Goal: Transaction & Acquisition: Purchase product/service

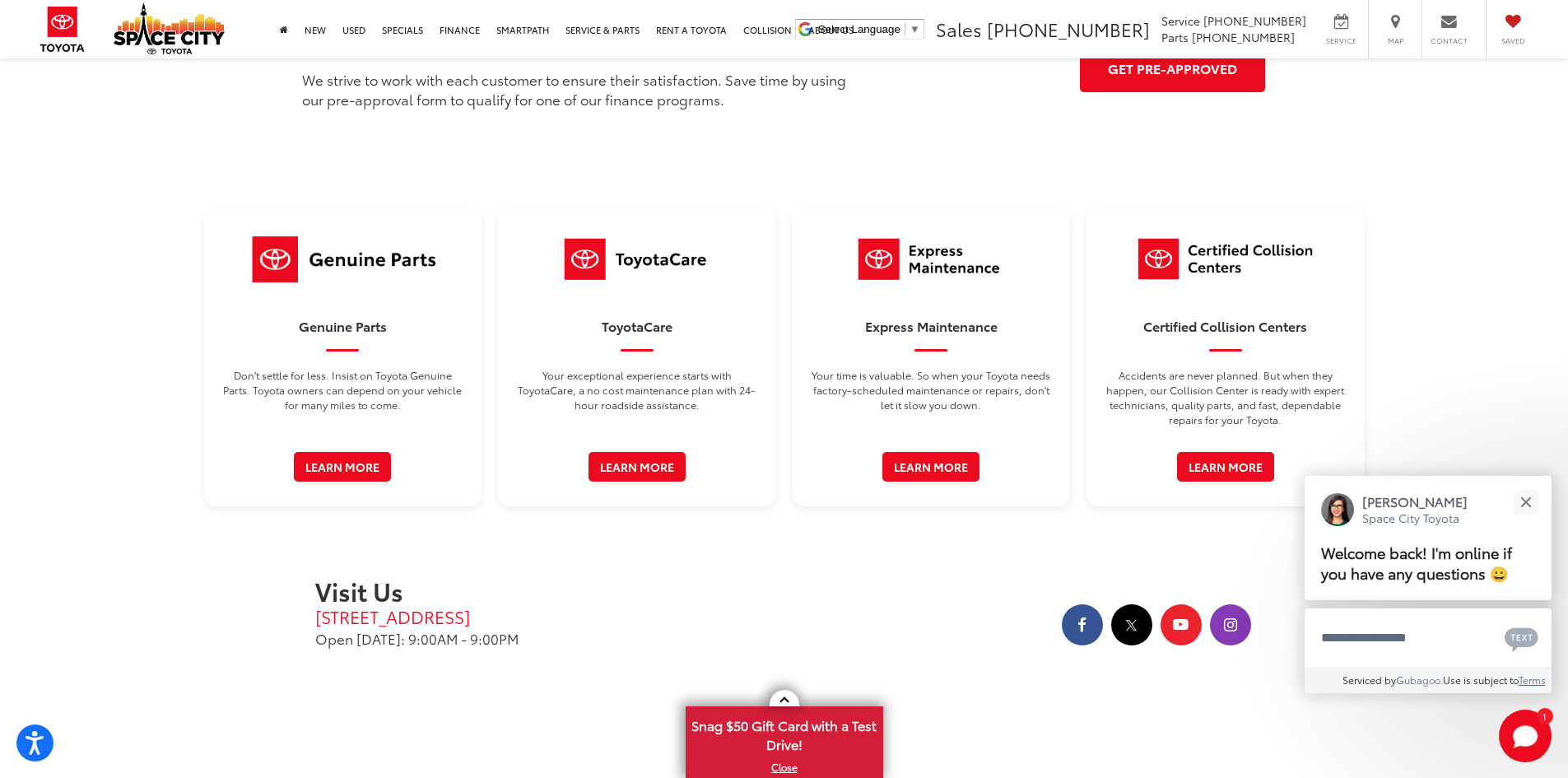
scroll to position [2470, 0]
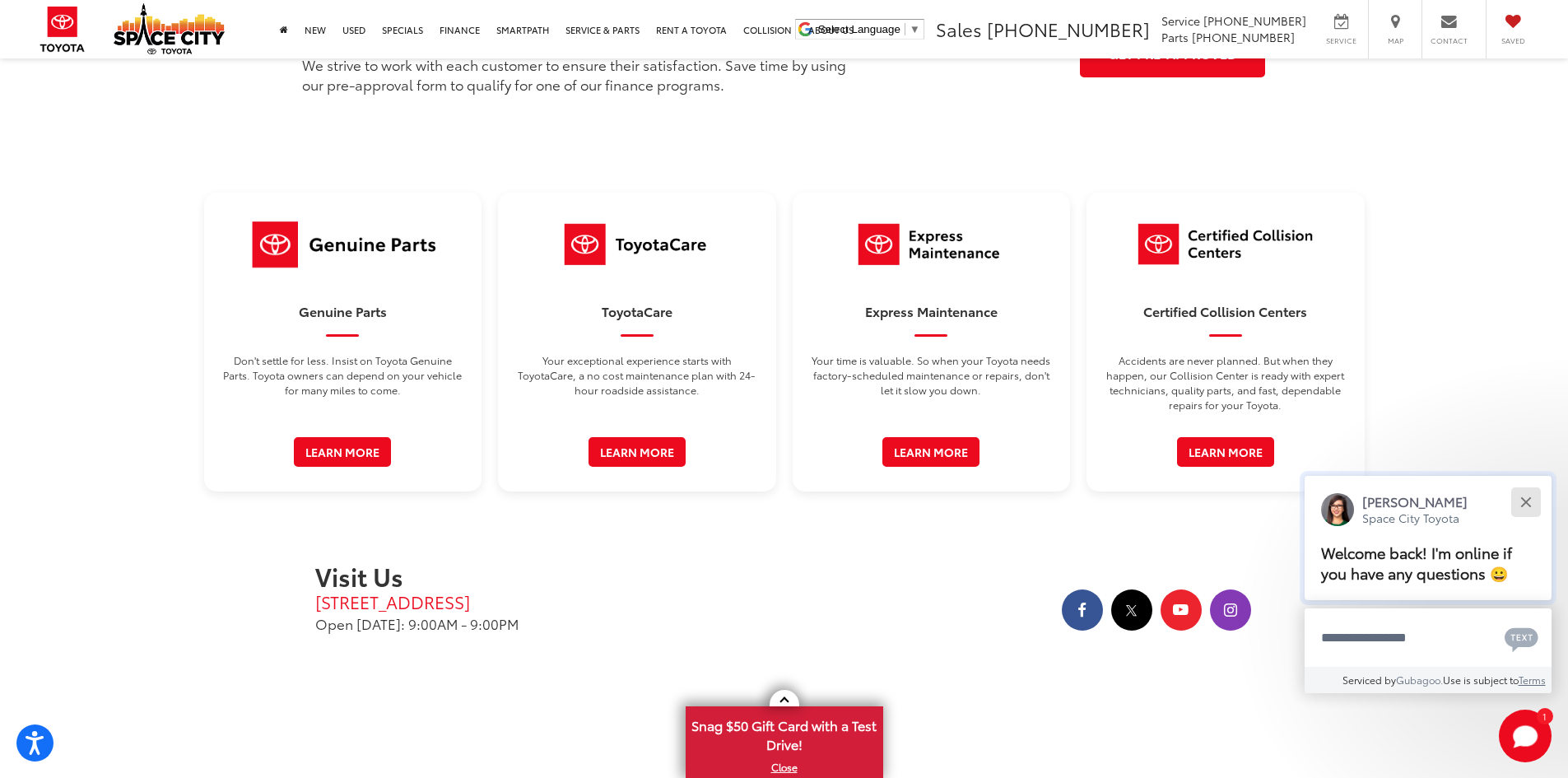
click at [1534, 505] on button "Close" at bounding box center [1526, 502] width 35 height 35
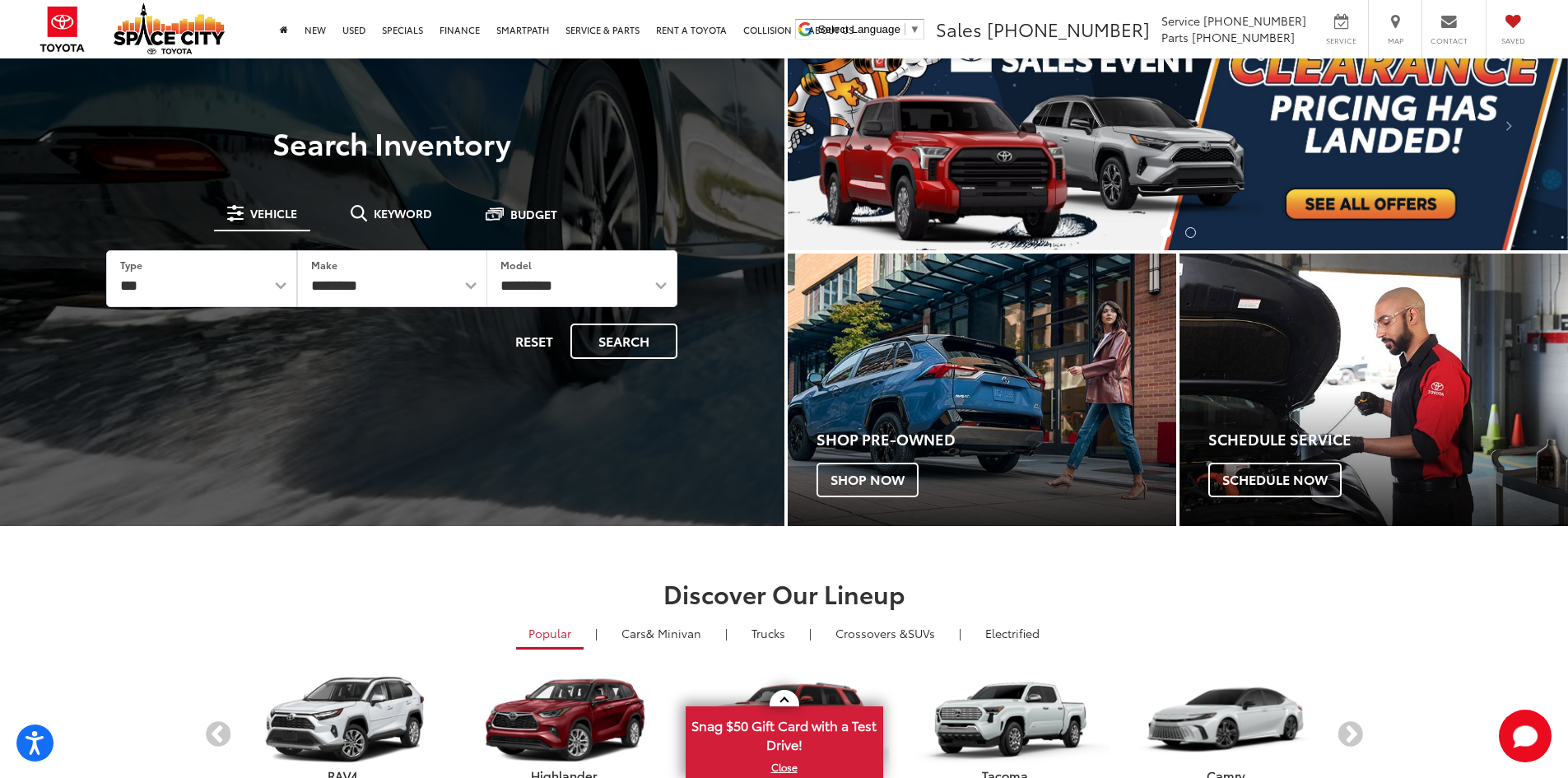
scroll to position [0, 0]
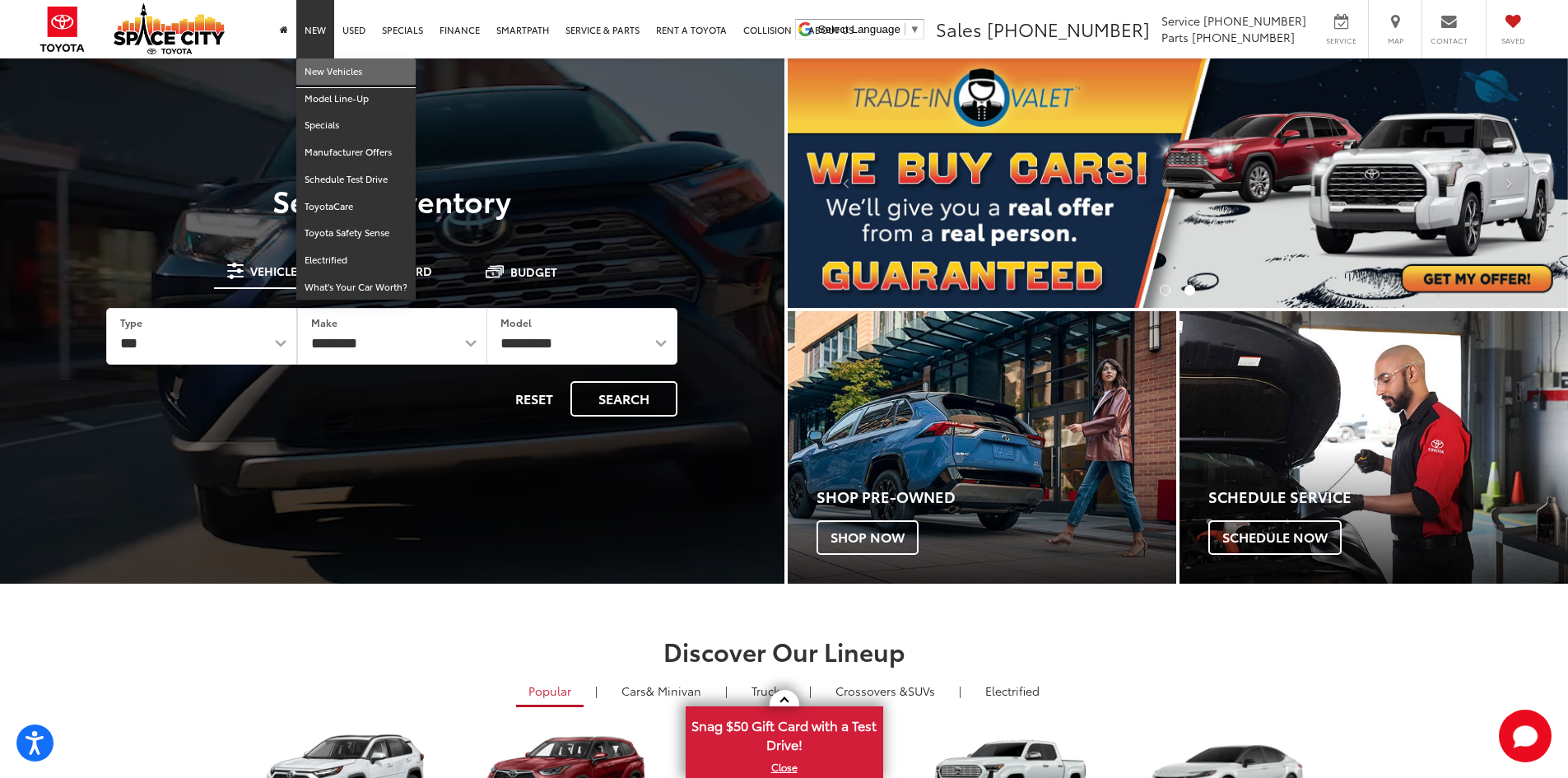
click at [335, 72] on link "New Vehicles" at bounding box center [356, 71] width 120 height 27
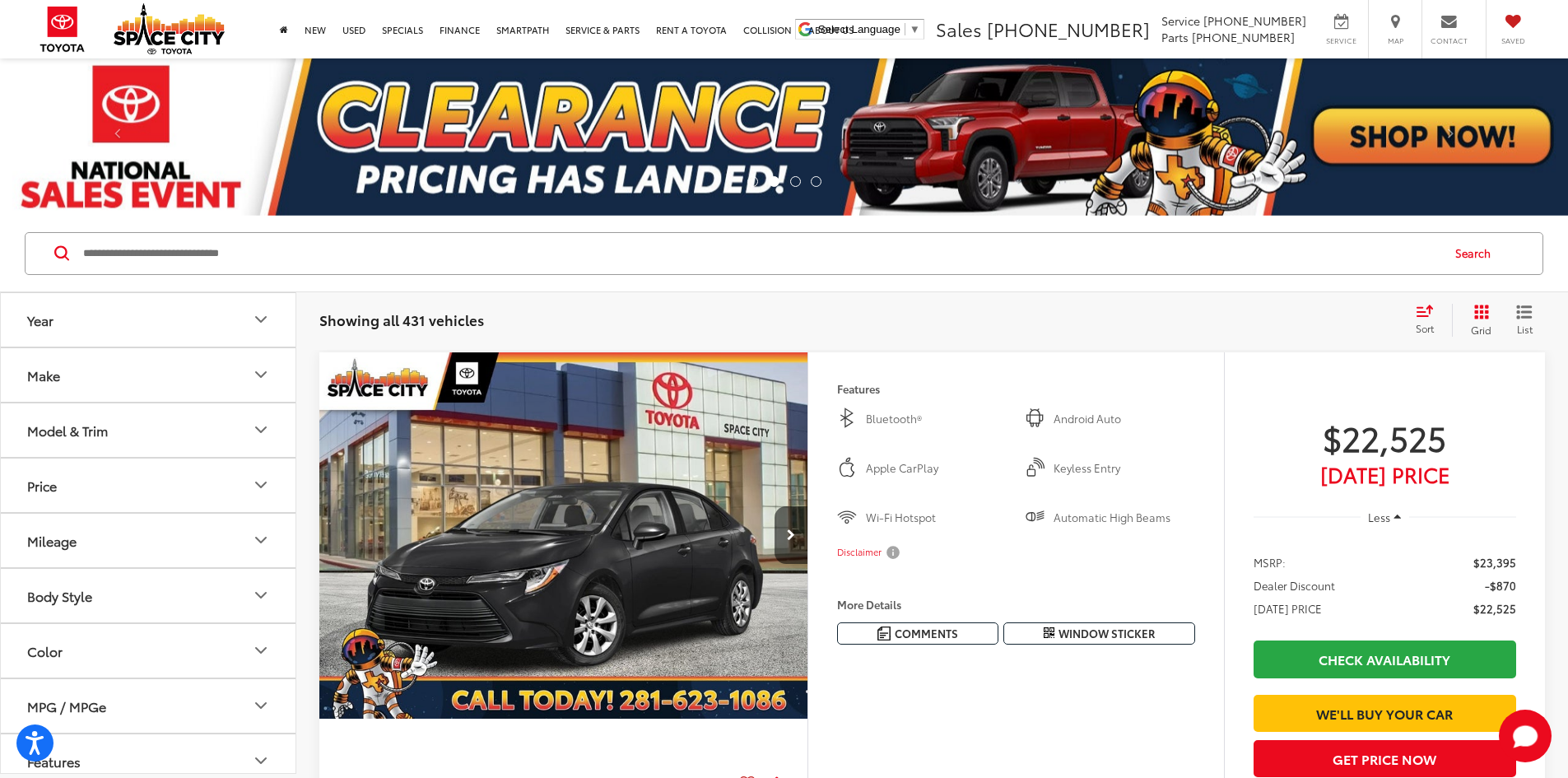
click at [260, 431] on icon "Model & Trim" at bounding box center [260, 430] width 10 height 5
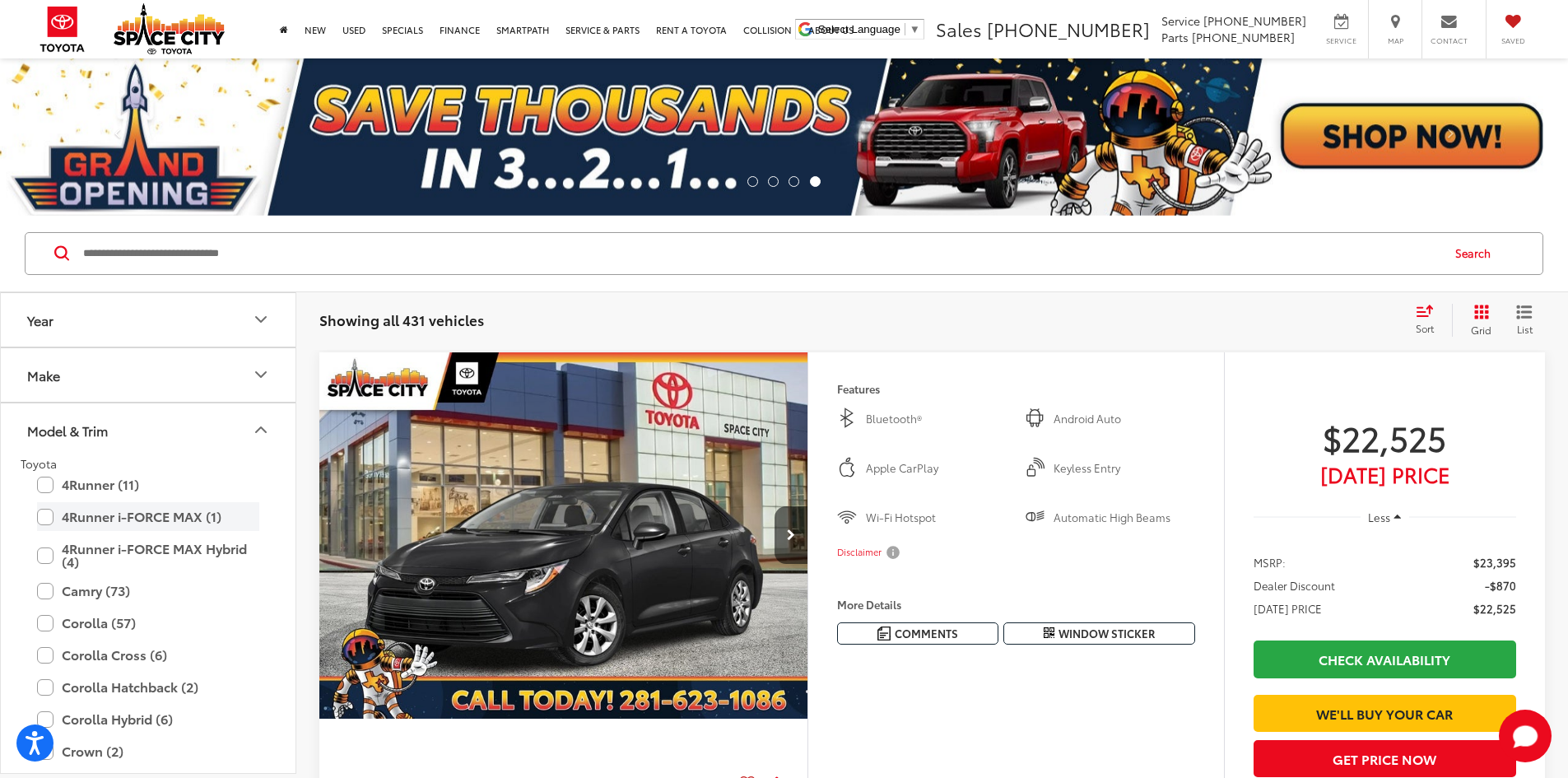
click at [43, 510] on label "4Runner i-FORCE MAX (1)" at bounding box center [148, 516] width 222 height 29
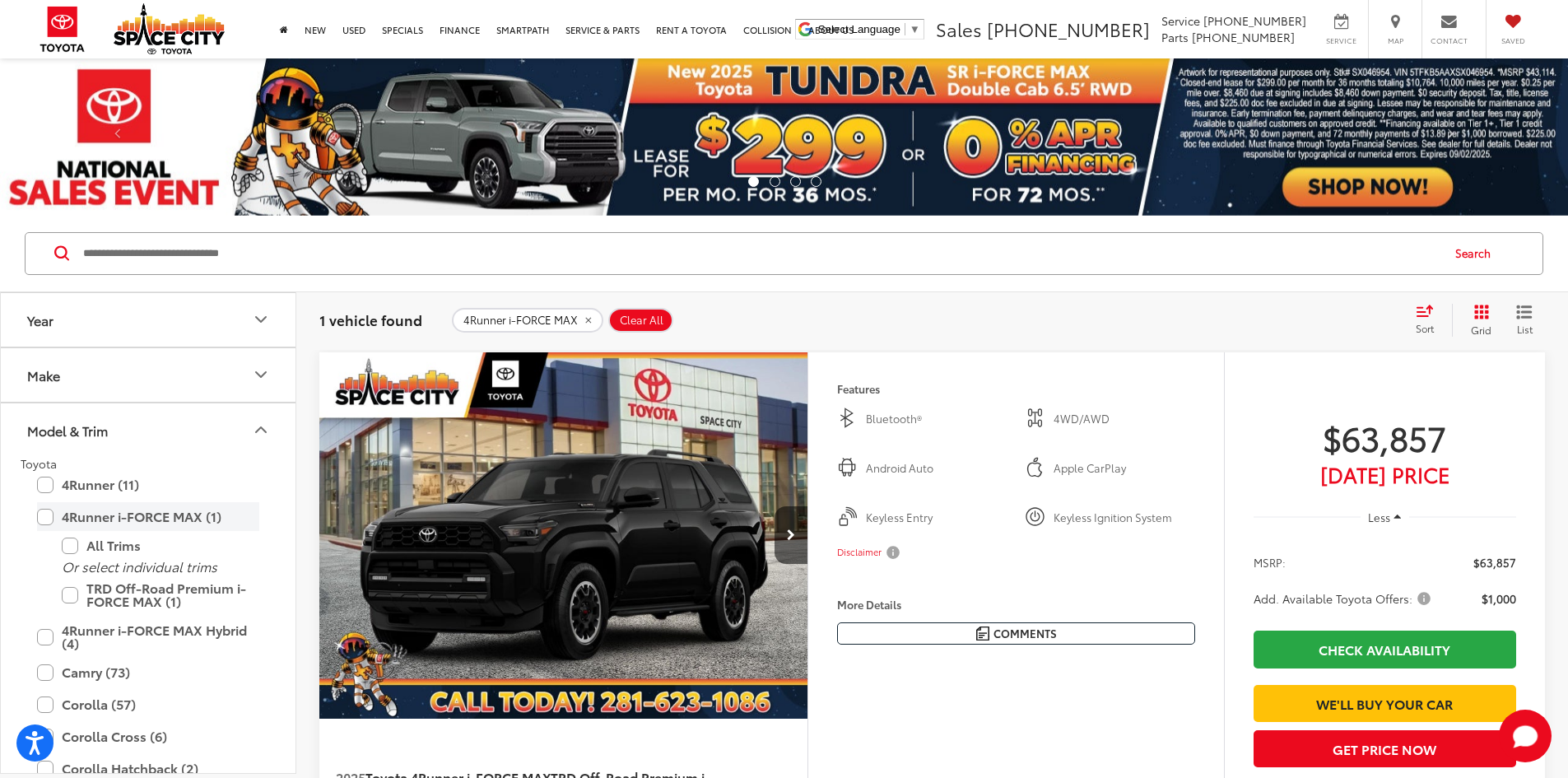
click at [43, 510] on label "4Runner i-FORCE MAX (1)" at bounding box center [148, 516] width 222 height 29
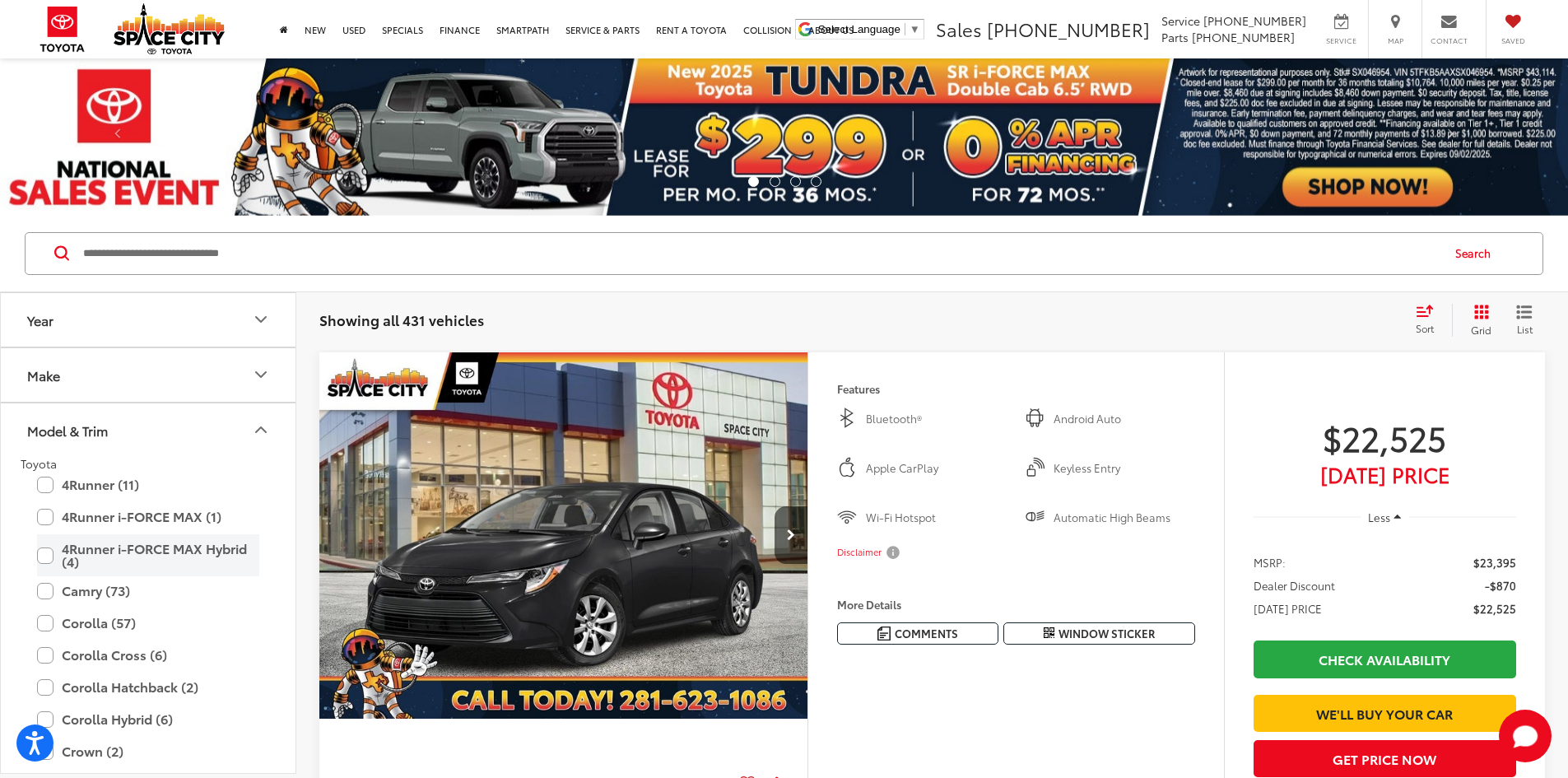
click at [50, 552] on label "4Runner i-FORCE MAX Hybrid (4)" at bounding box center [148, 556] width 222 height 42
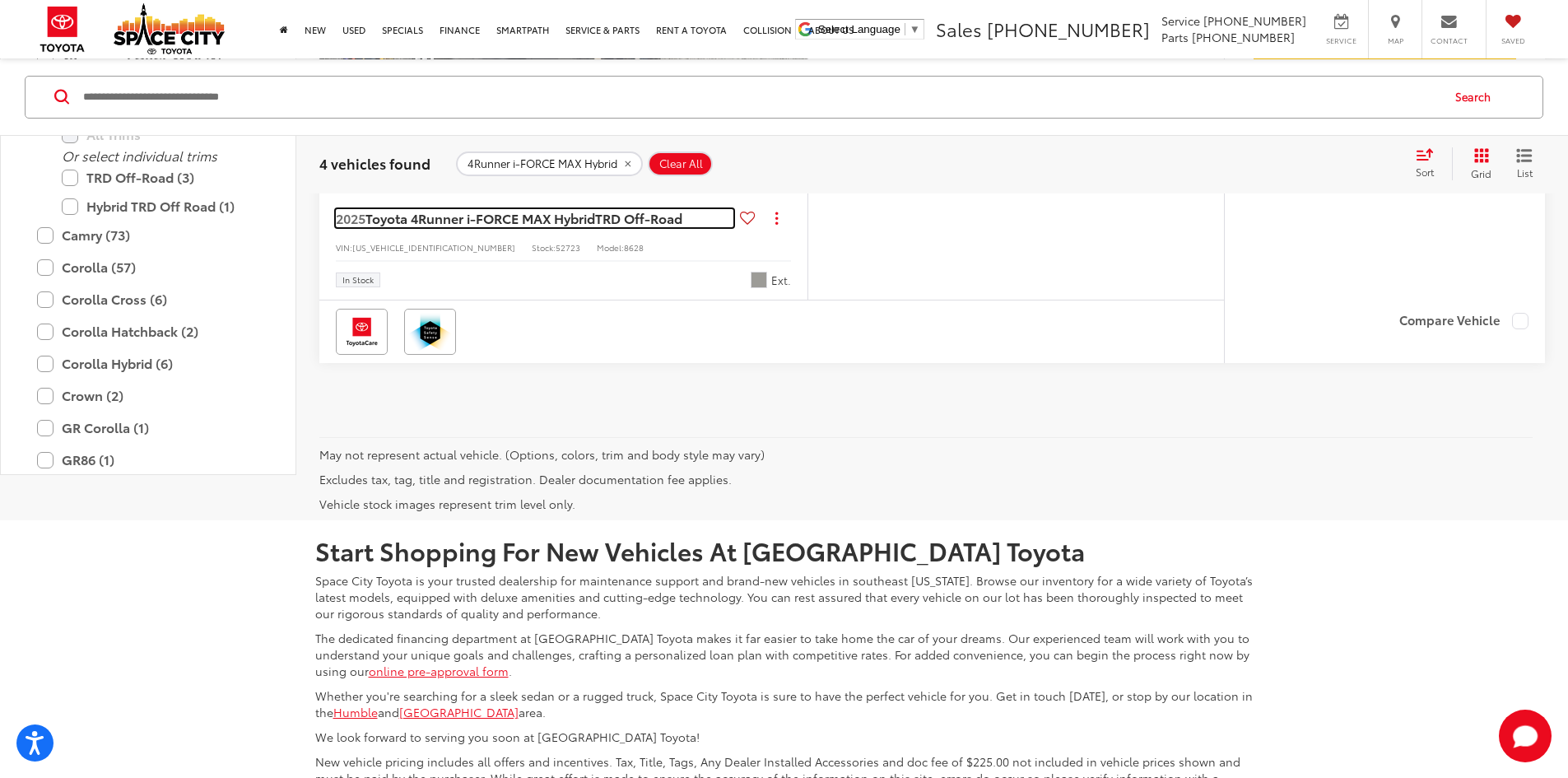
scroll to position [2470, 0]
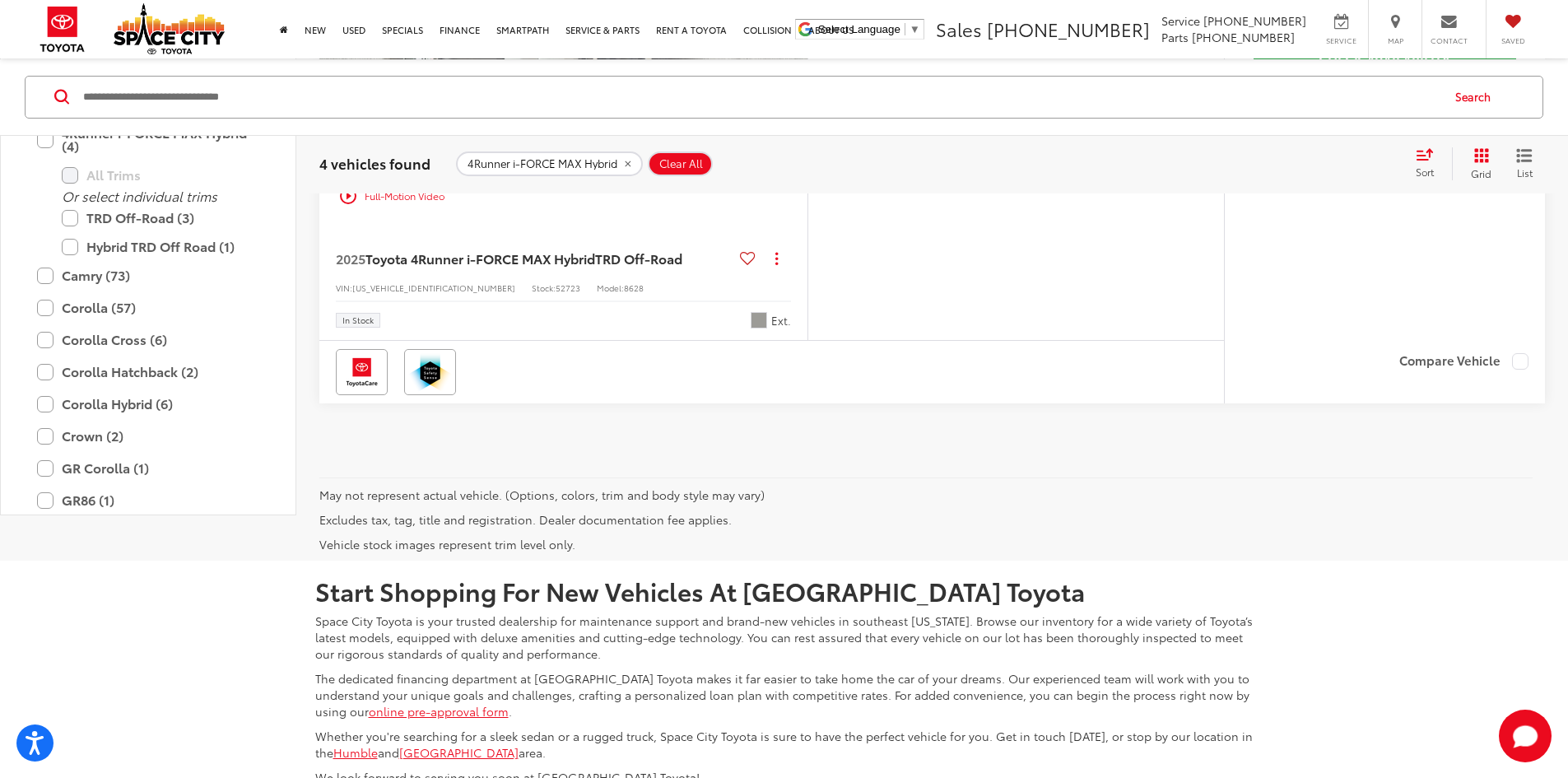
drag, startPoint x: 413, startPoint y: 484, endPoint x: 305, endPoint y: 435, distance: 118.6
drag, startPoint x: 305, startPoint y: 435, endPoint x: 49, endPoint y: 402, distance: 258.1
click at [49, 161] on label "4Runner i-FORCE MAX Hybrid (4)" at bounding box center [148, 140] width 222 height 42
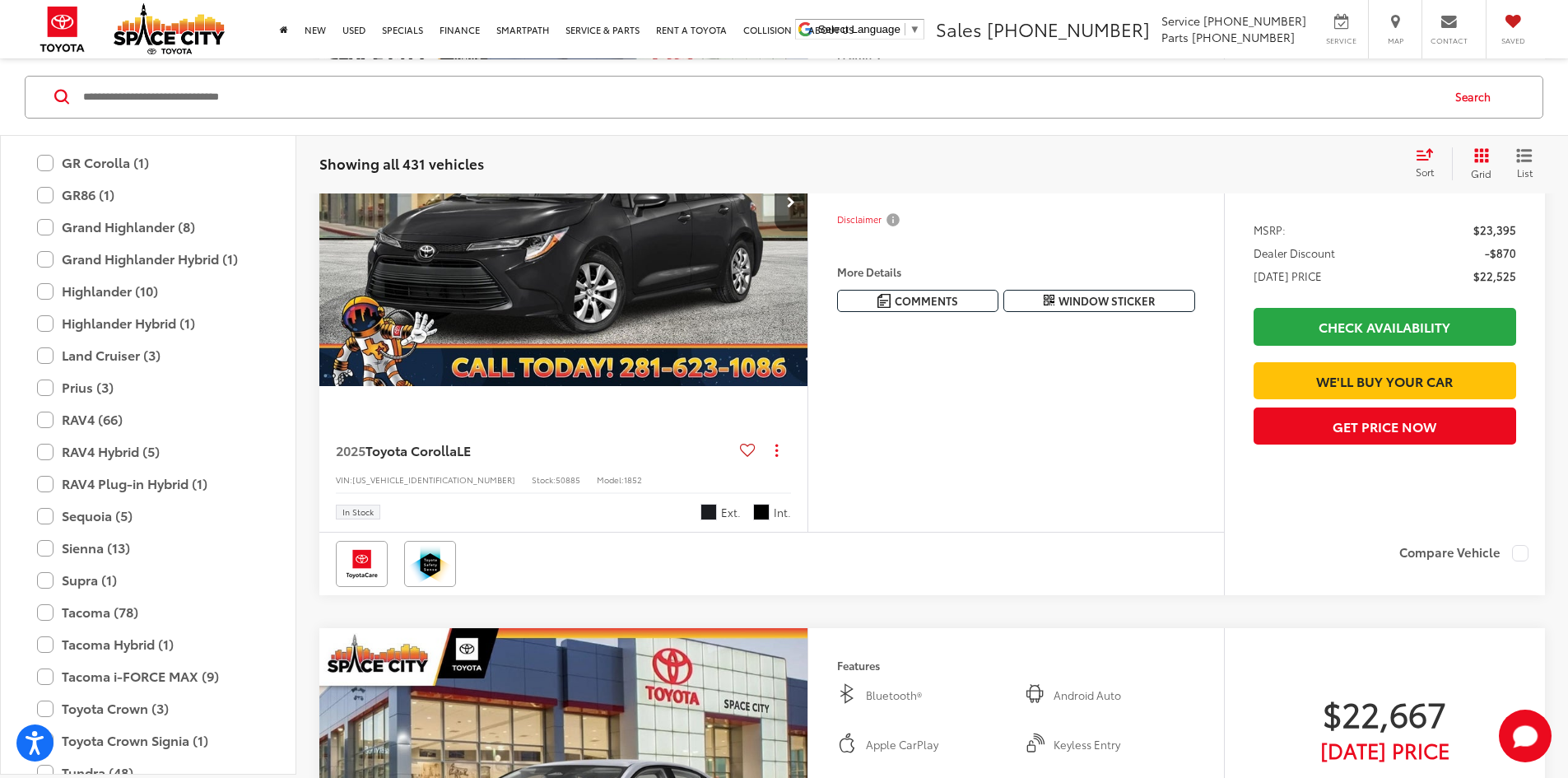
scroll to position [484, 0]
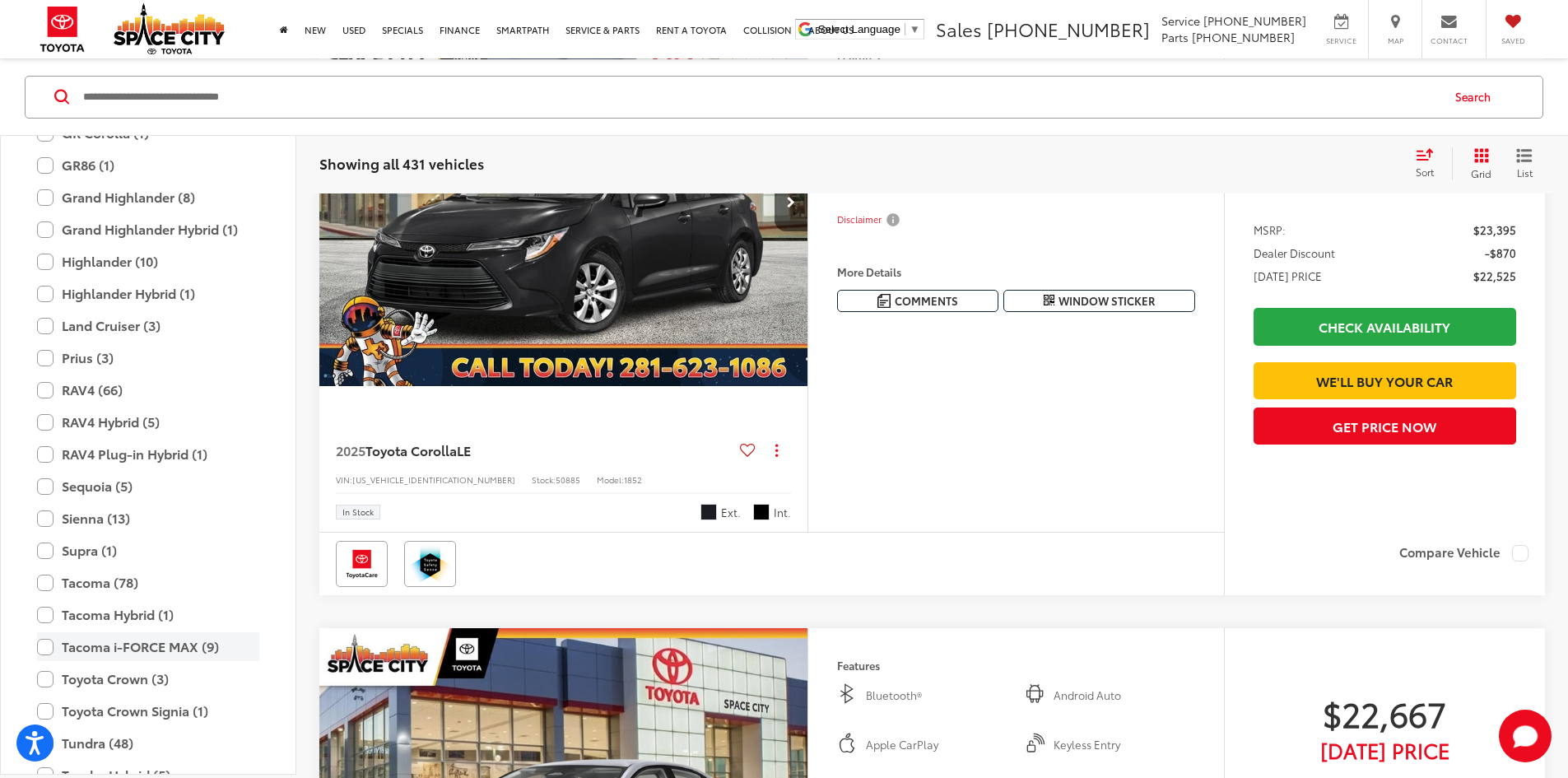
click at [46, 642] on label "Tacoma i-FORCE MAX (9)" at bounding box center [148, 646] width 222 height 29
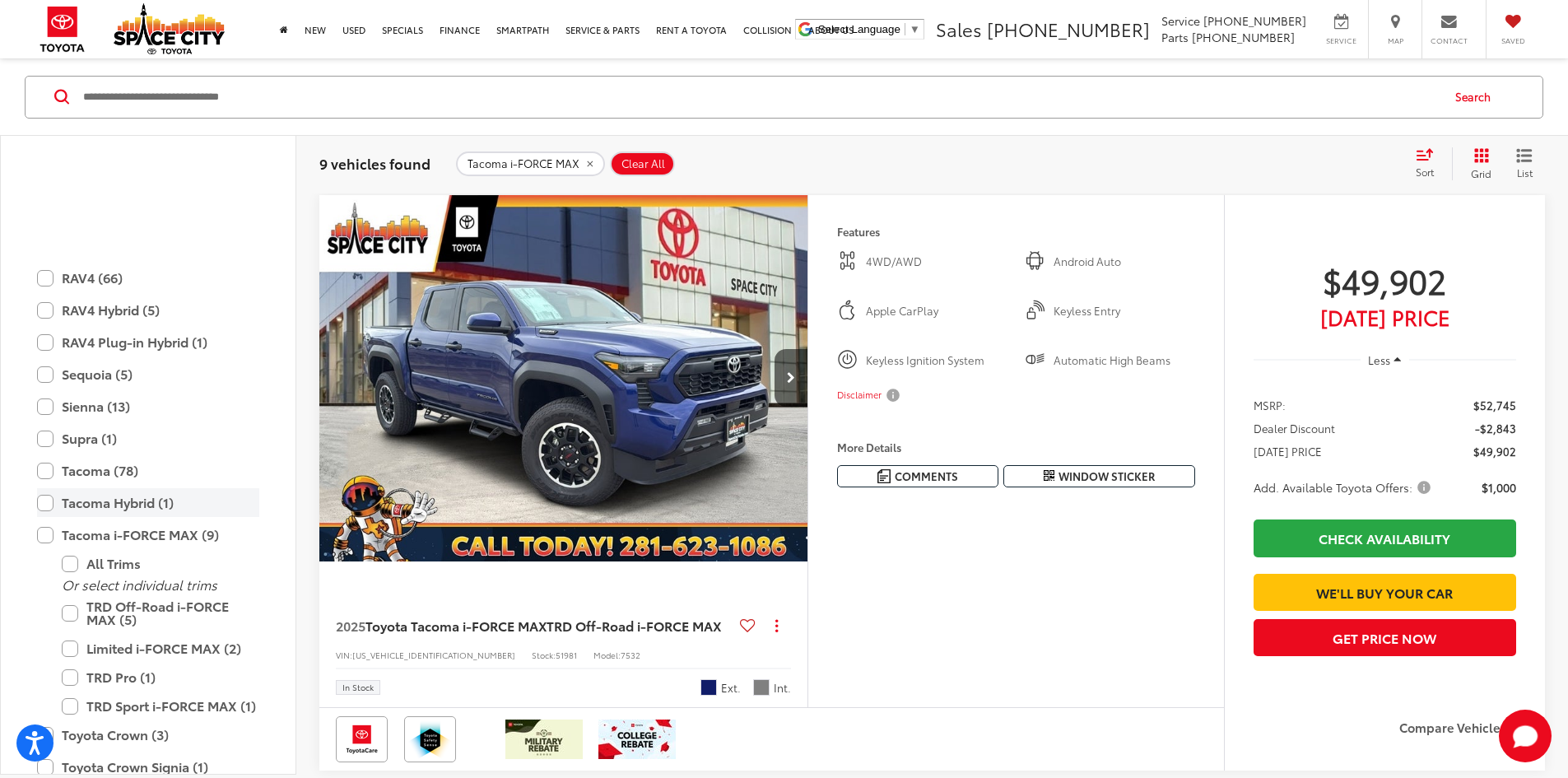
scroll to position [731, 0]
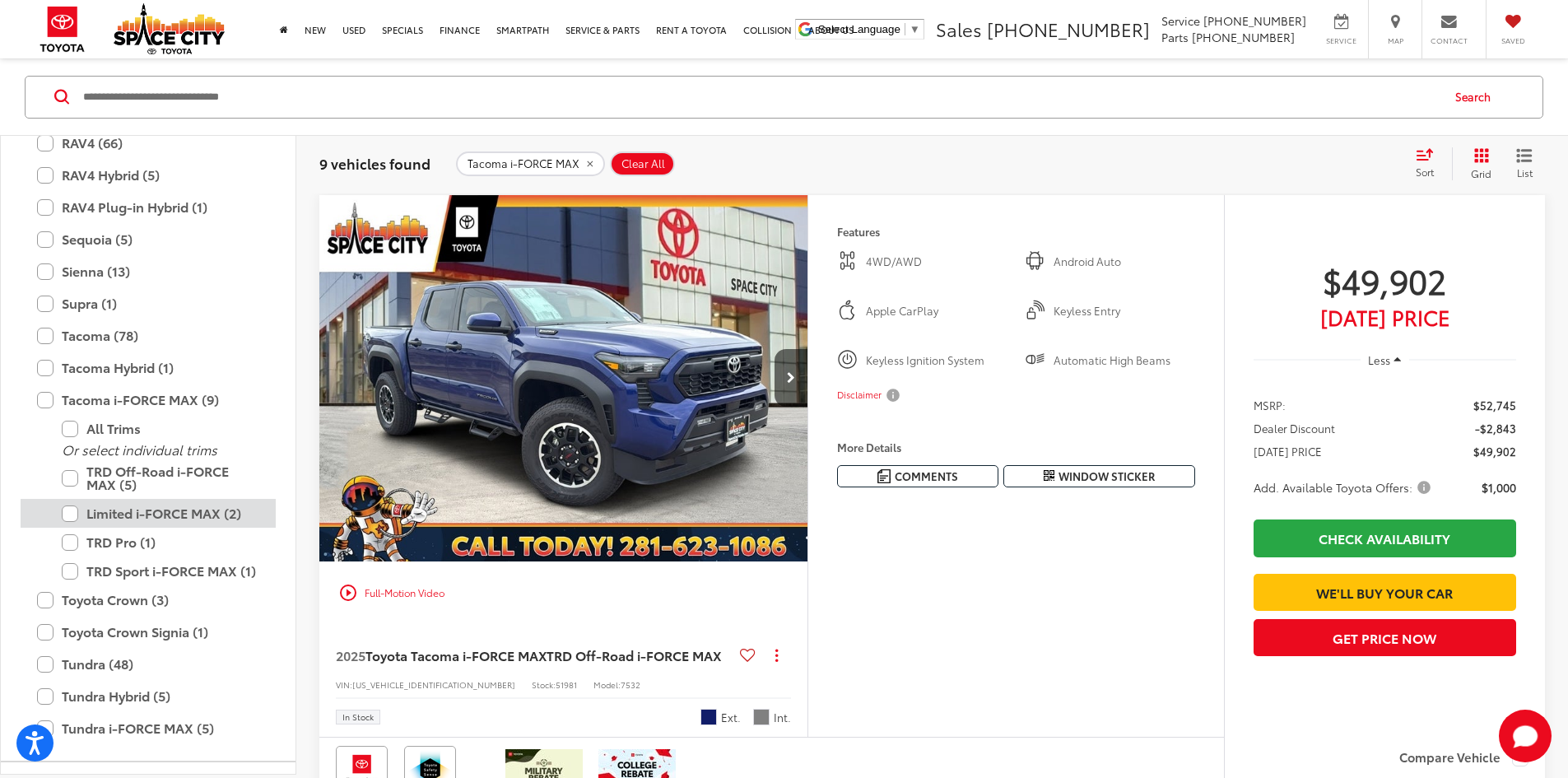
click at [71, 513] on label "Limited i-FORCE MAX (2)" at bounding box center [160, 513] width 198 height 29
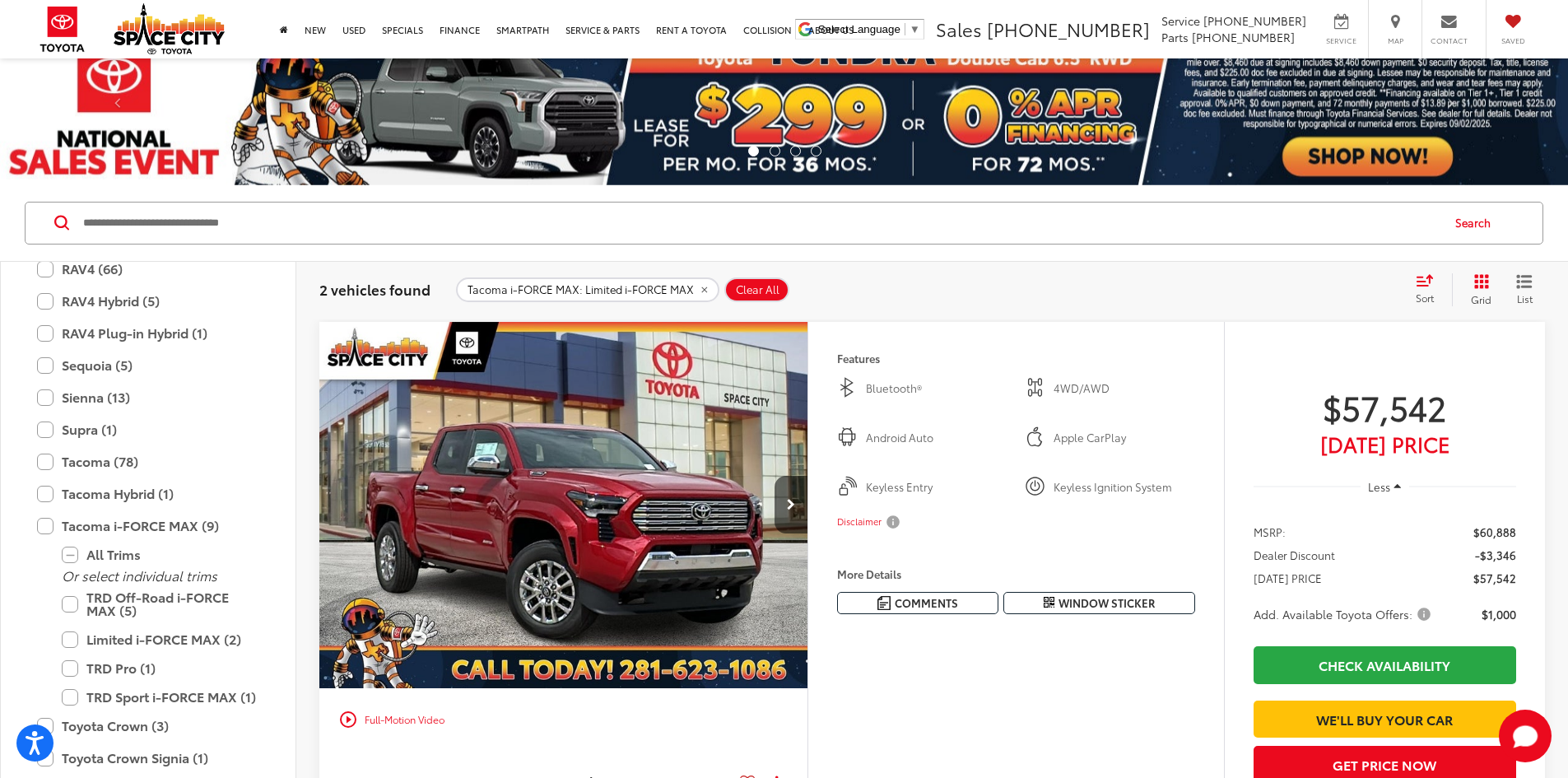
scroll to position [113, 0]
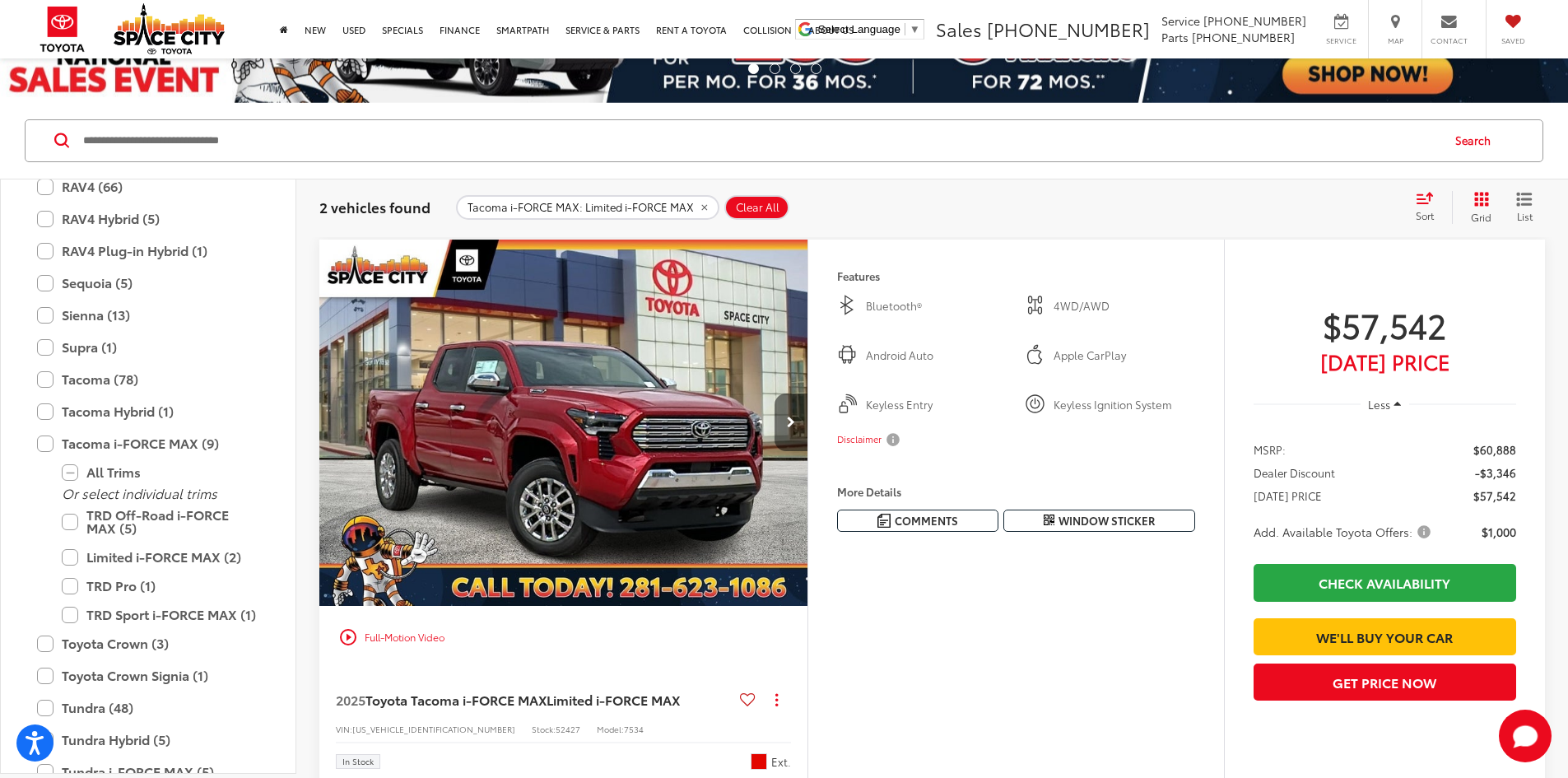
click at [808, 451] on button "Next image" at bounding box center [790, 423] width 33 height 58
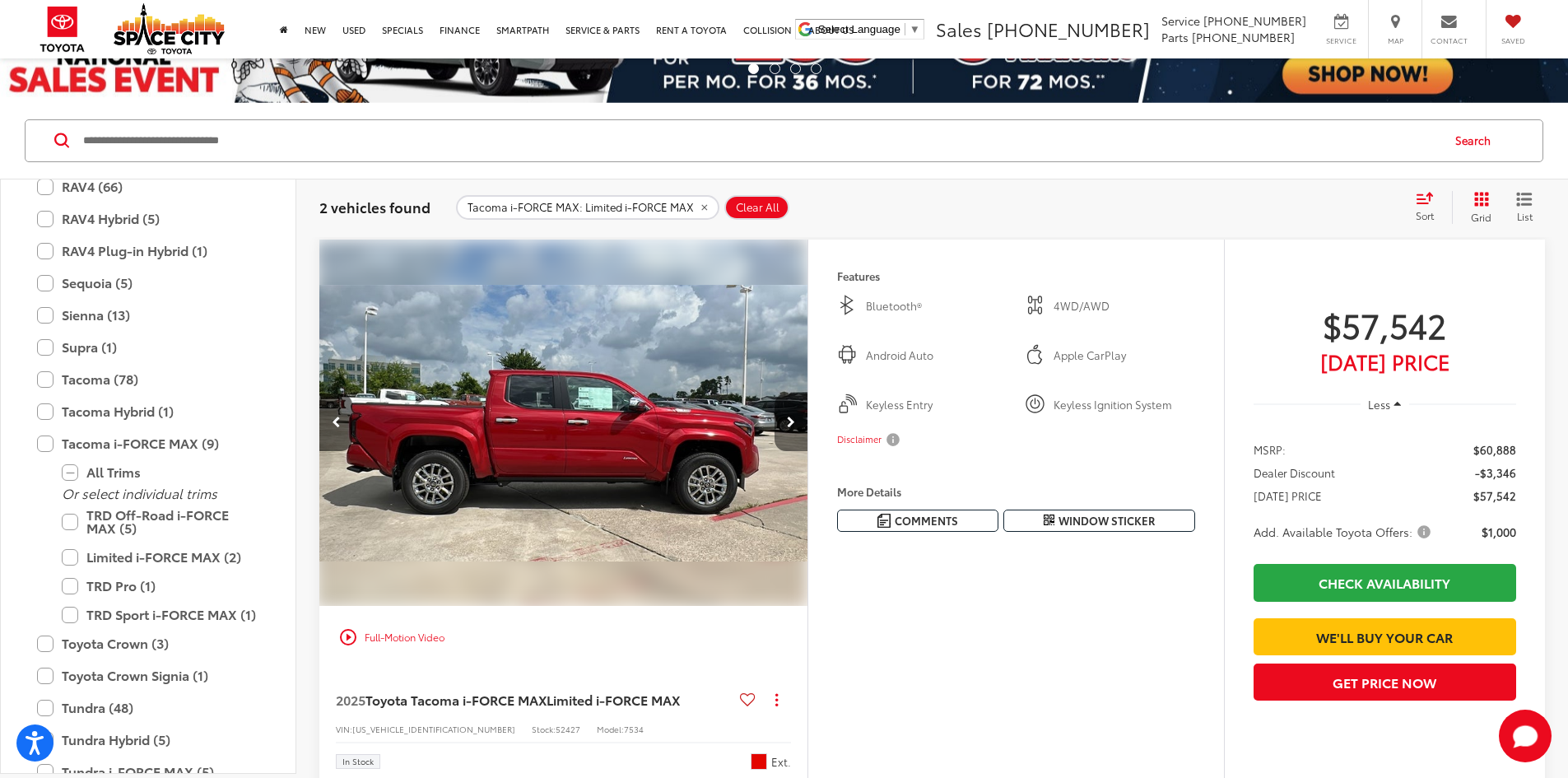
scroll to position [0, 624]
click at [808, 451] on button "Next image" at bounding box center [790, 423] width 33 height 58
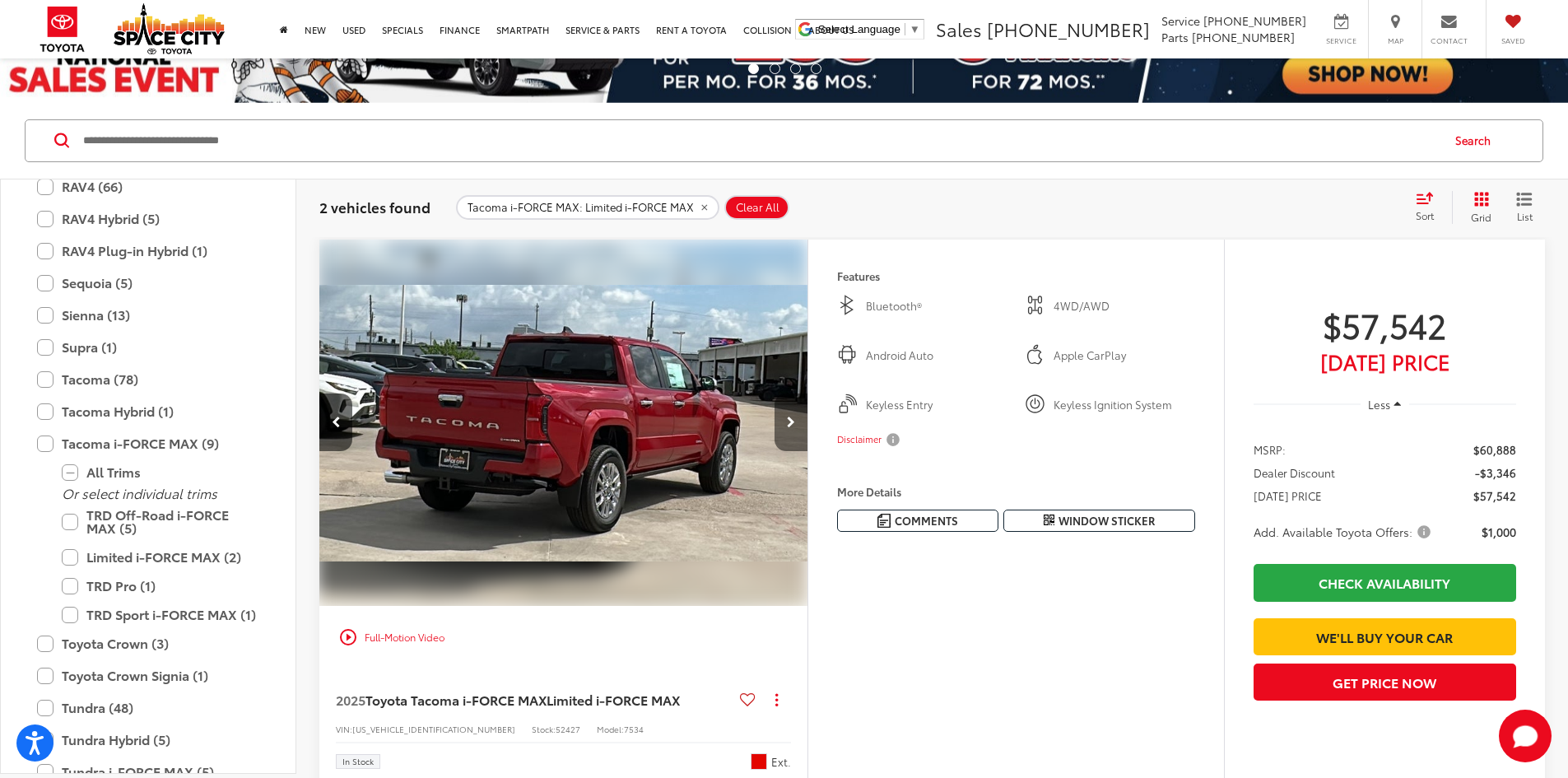
click at [808, 451] on button "Next image" at bounding box center [790, 423] width 33 height 58
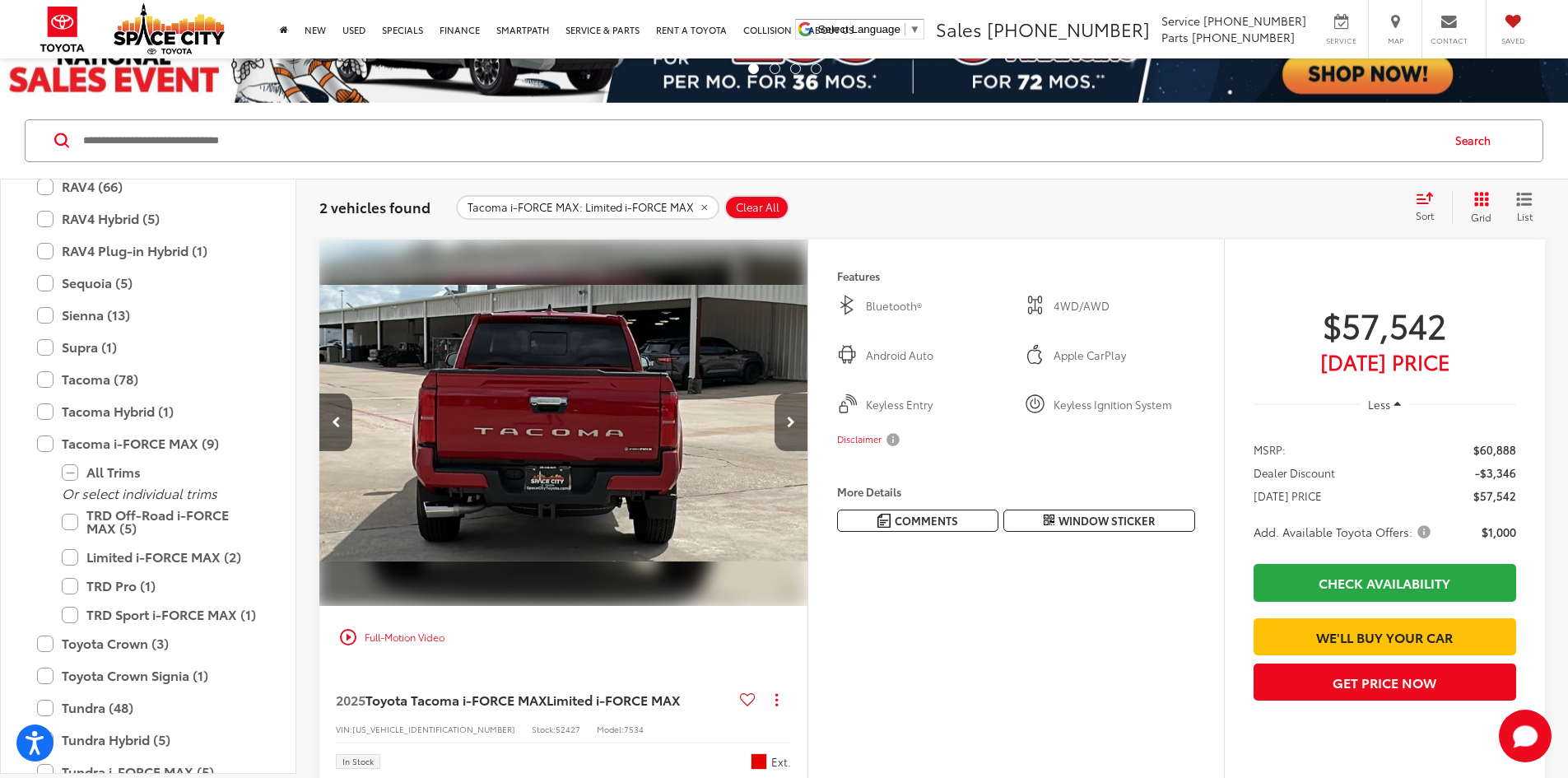
click at [808, 451] on button "Next image" at bounding box center [790, 423] width 33 height 58
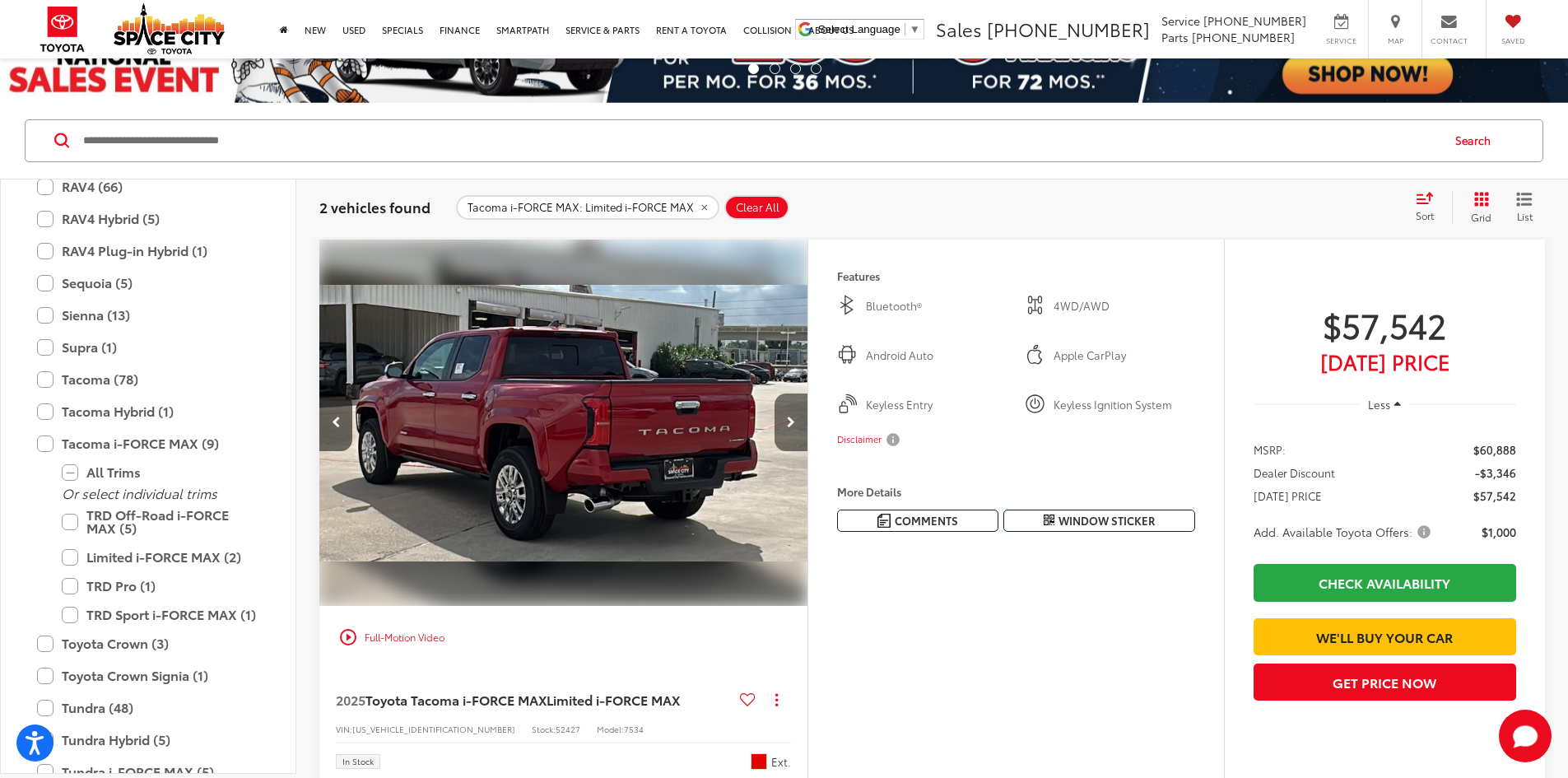
click at [808, 451] on button "Next image" at bounding box center [790, 423] width 33 height 58
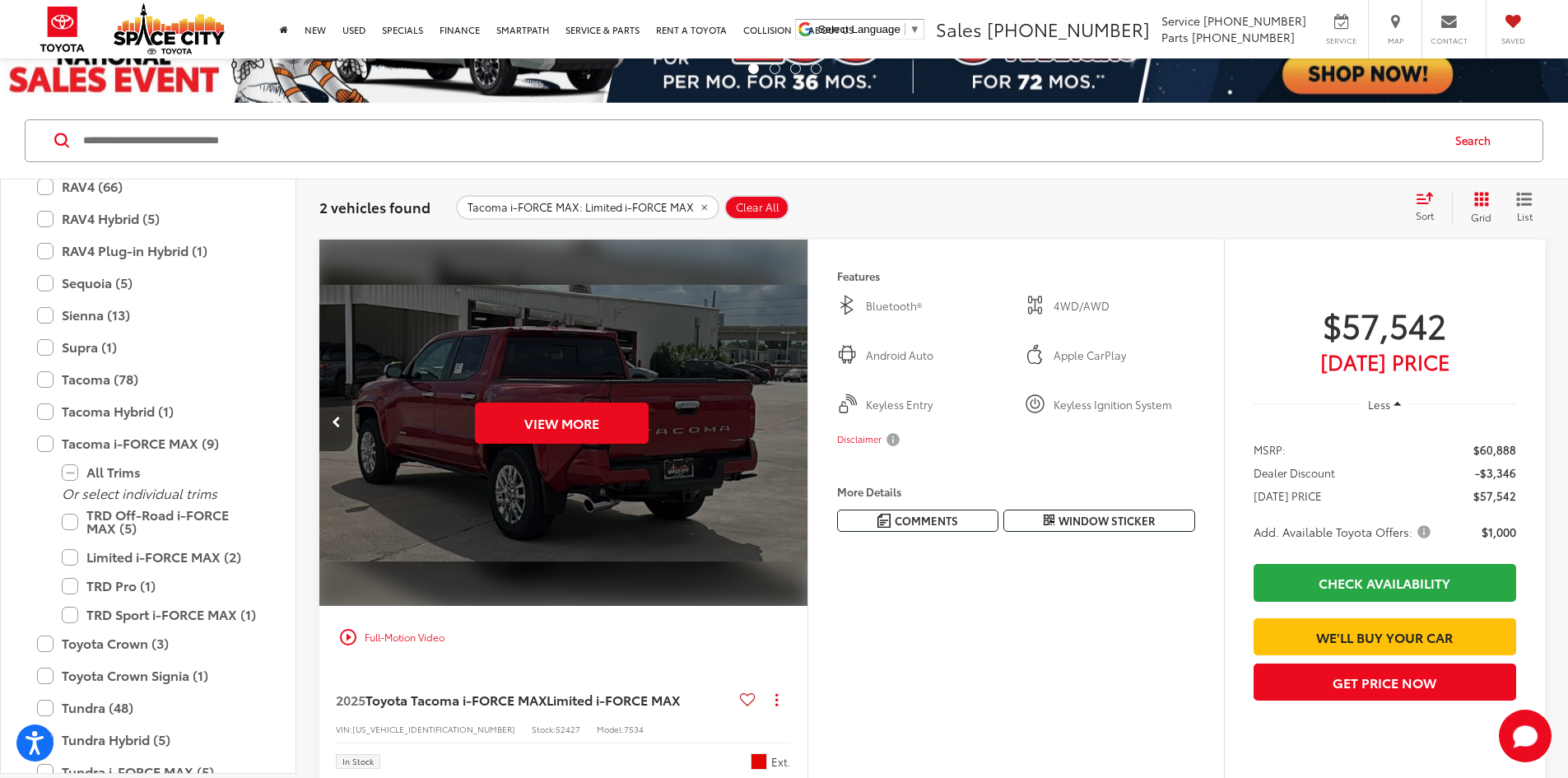
scroll to position [0, 3121]
click at [807, 474] on div "View More" at bounding box center [562, 424] width 490 height 368
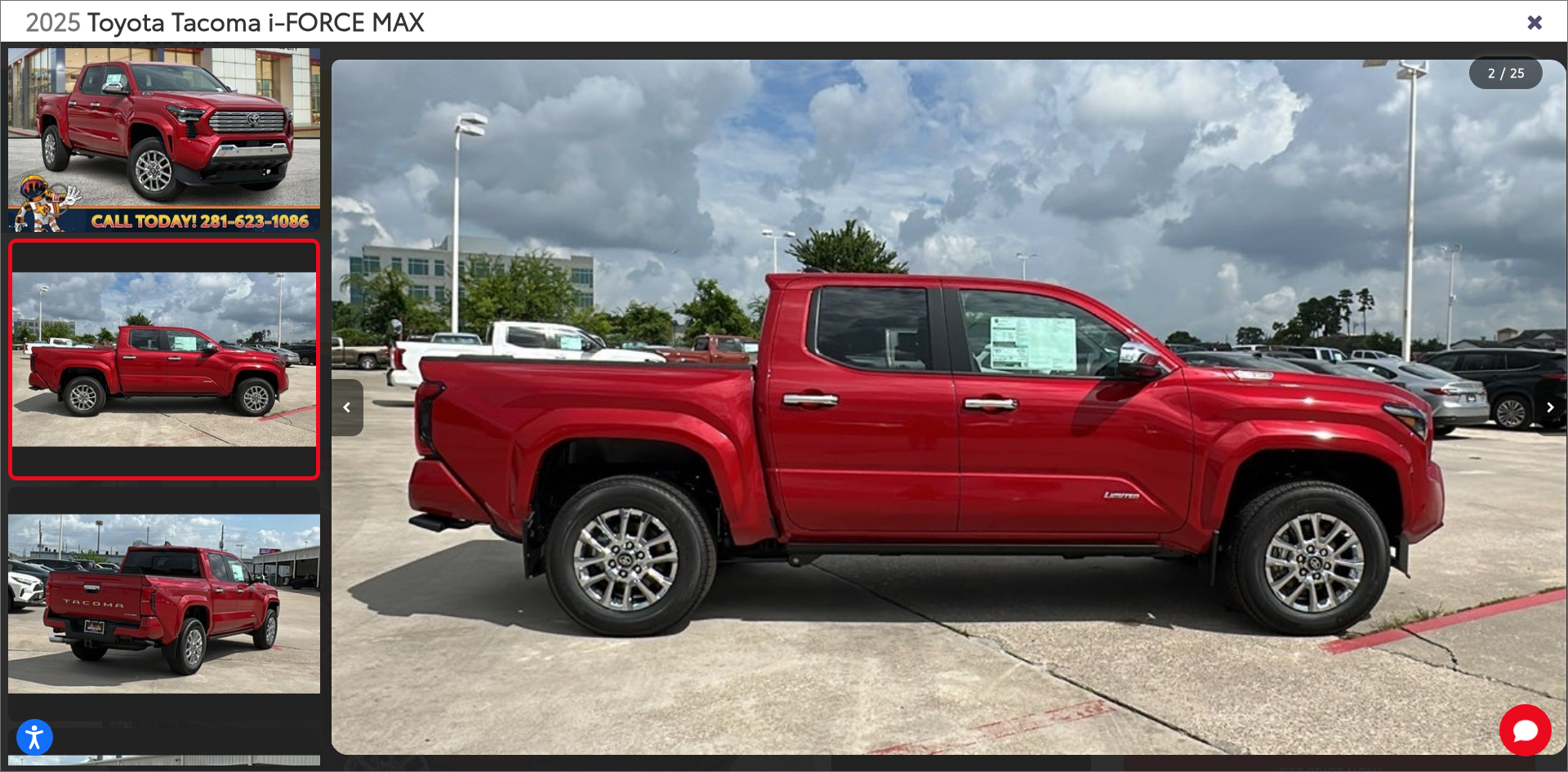
click at [910, 470] on img "2025 Toyota Tacoma i-FORCE MAX Limited i-FORCE MAX 1" at bounding box center [949, 406] width 1235 height 695
drag, startPoint x: 910, startPoint y: 470, endPoint x: 1551, endPoint y: 402, distance: 644.6
click at [1551, 402] on icon "Next image" at bounding box center [1551, 407] width 8 height 11
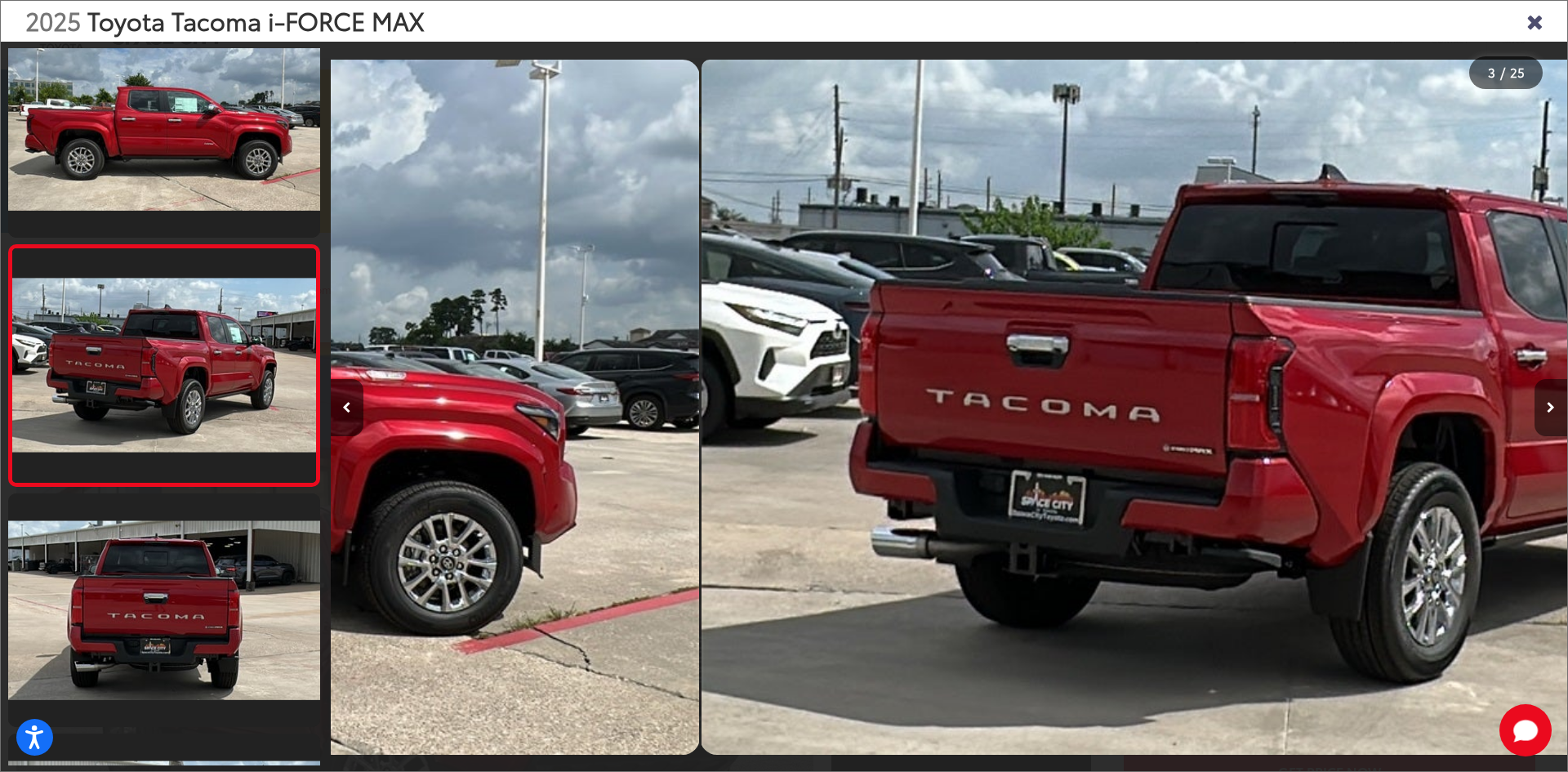
scroll to position [290, 0]
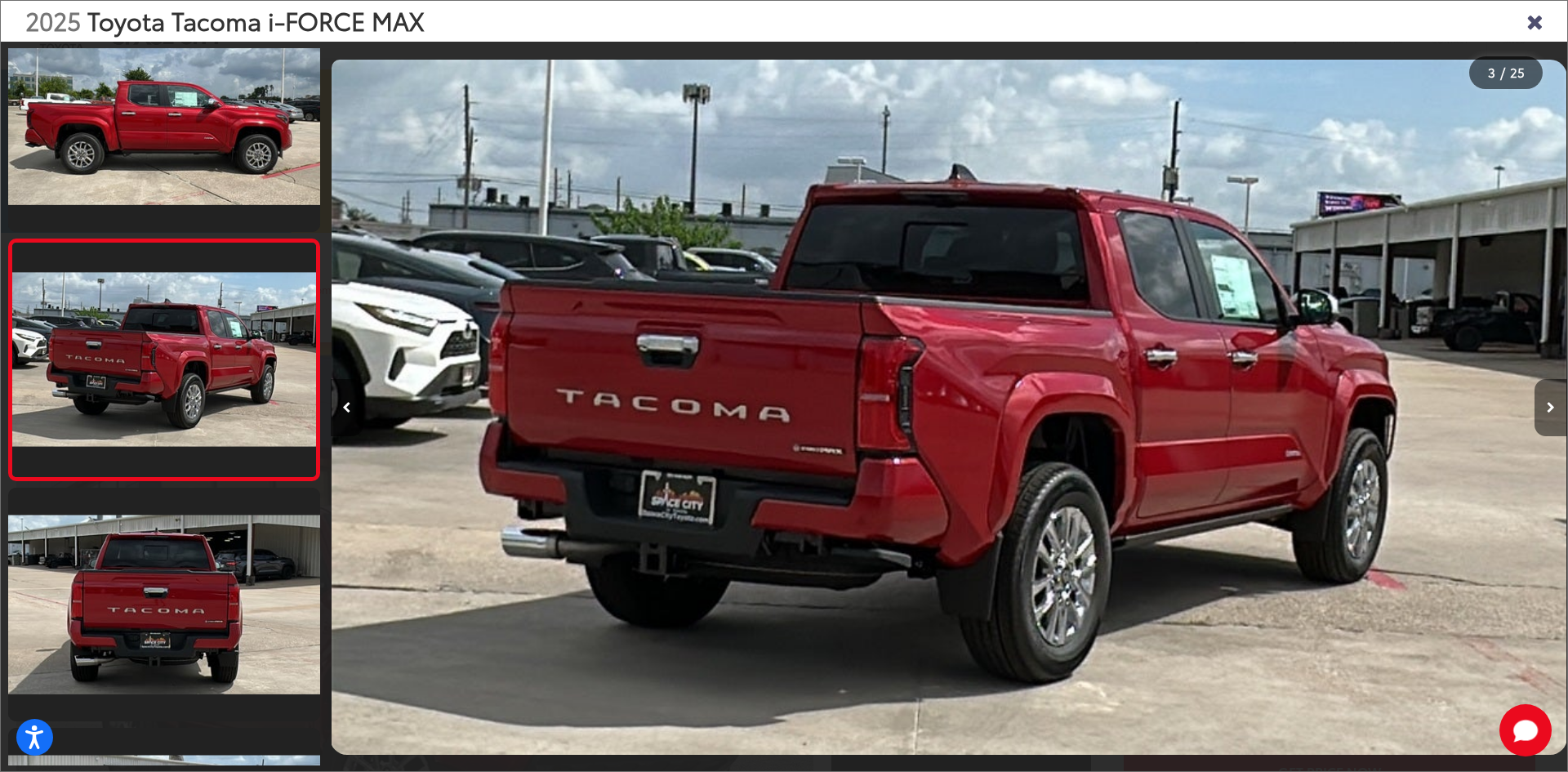
click at [1551, 402] on icon "Next image" at bounding box center [1551, 407] width 8 height 11
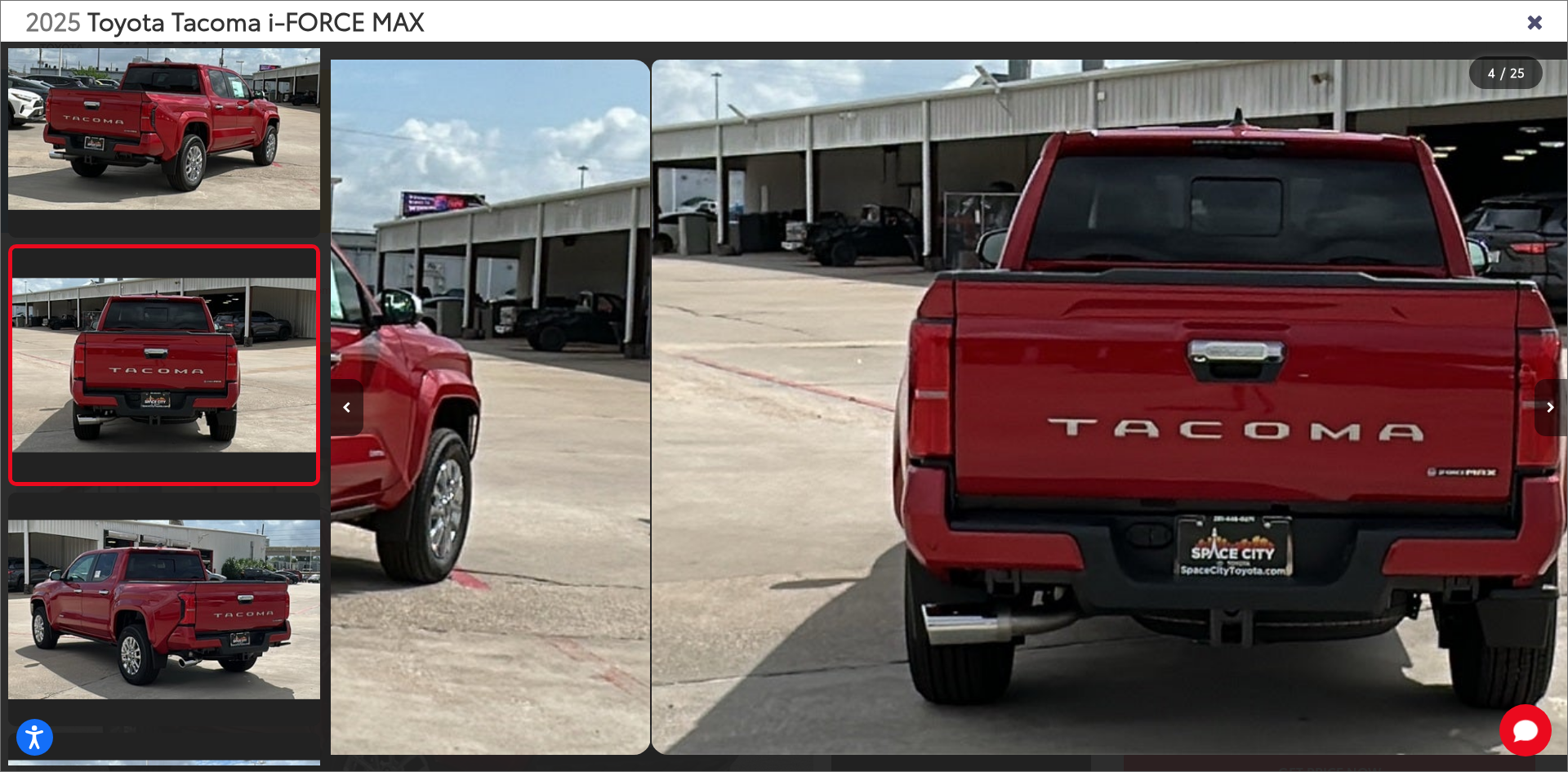
scroll to position [532, 0]
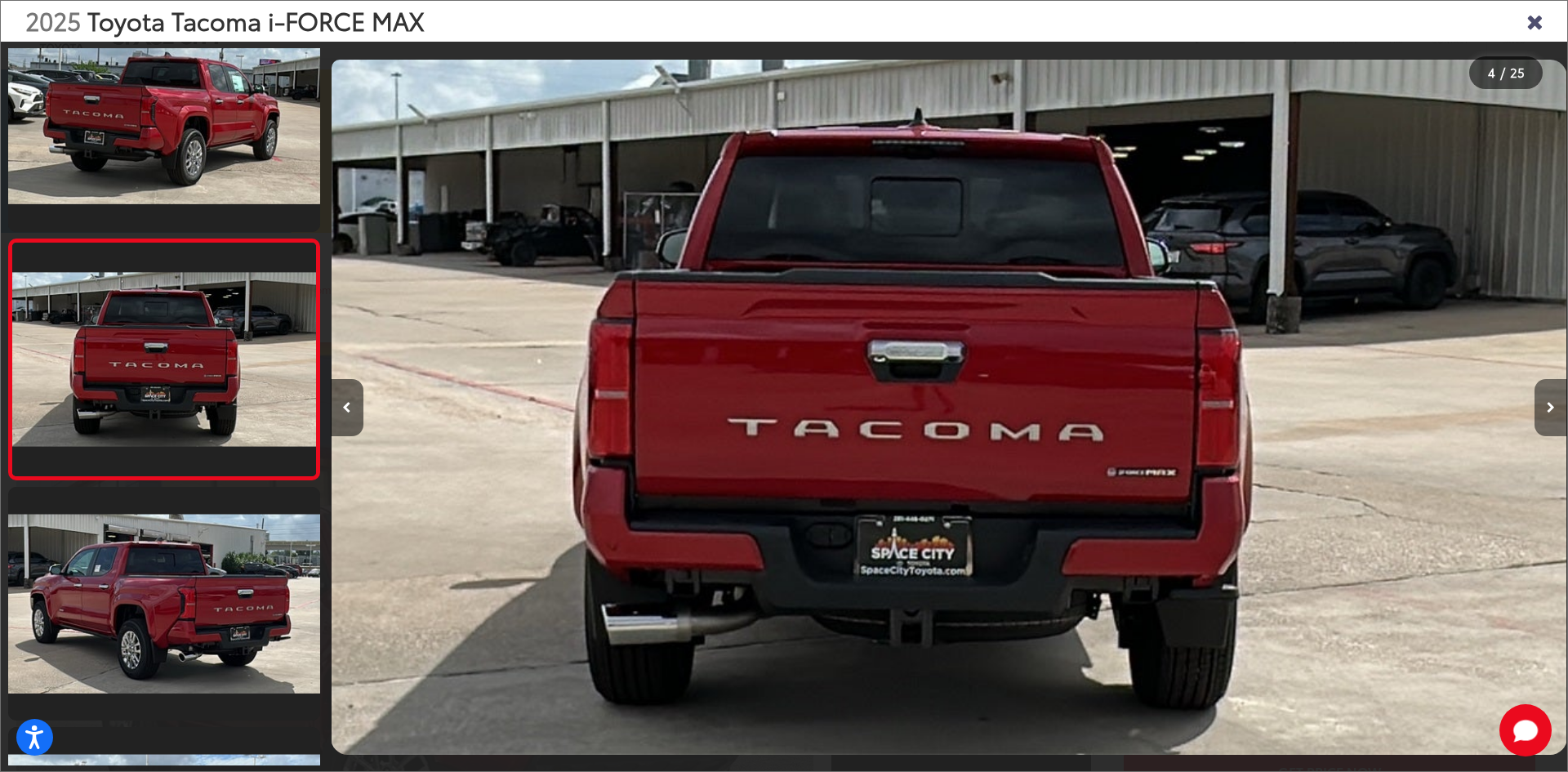
click at [1551, 402] on icon "Next image" at bounding box center [1551, 407] width 8 height 11
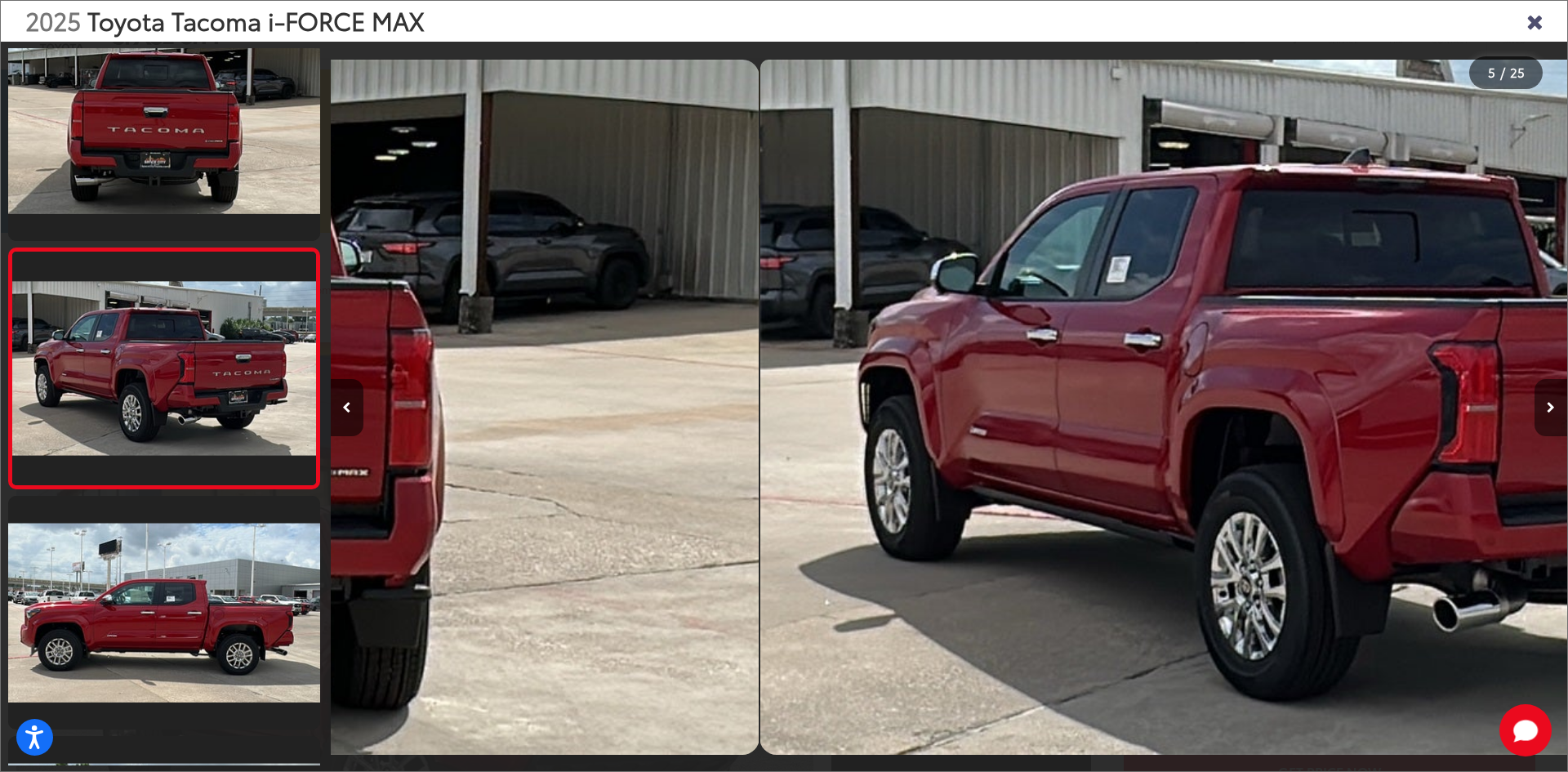
scroll to position [772, 0]
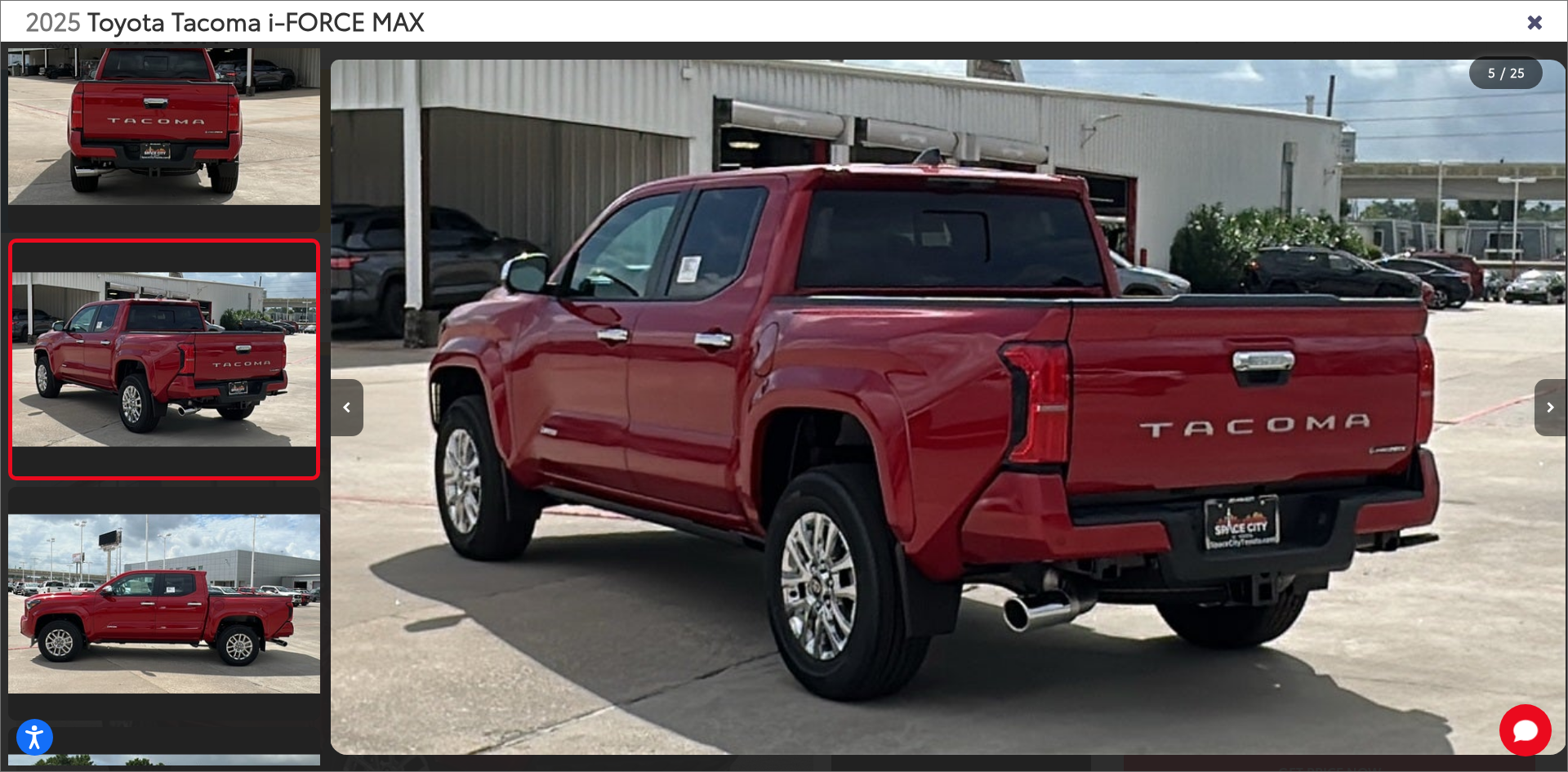
click at [1551, 402] on icon "Next image" at bounding box center [1551, 407] width 8 height 11
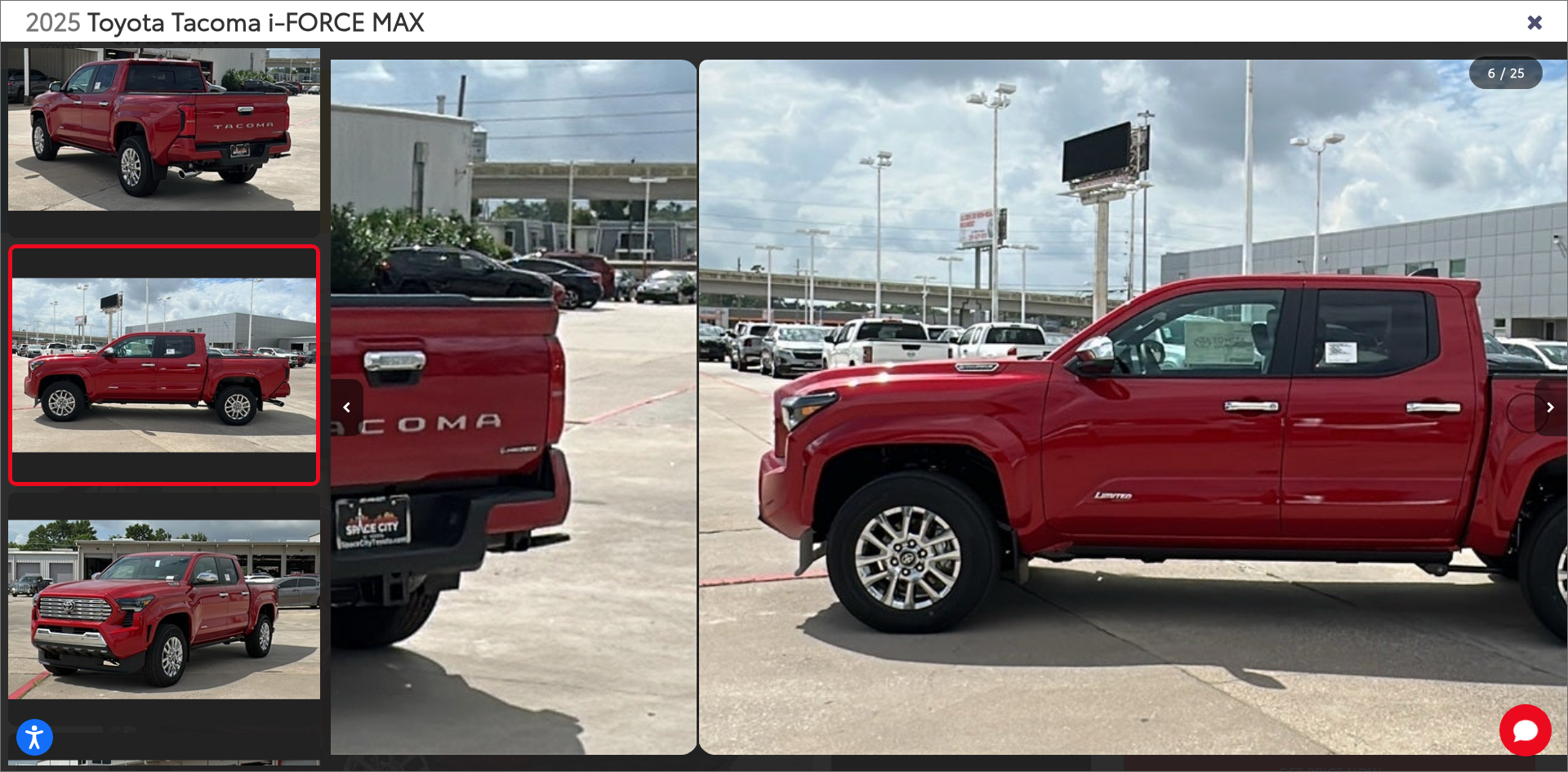
scroll to position [1012, 0]
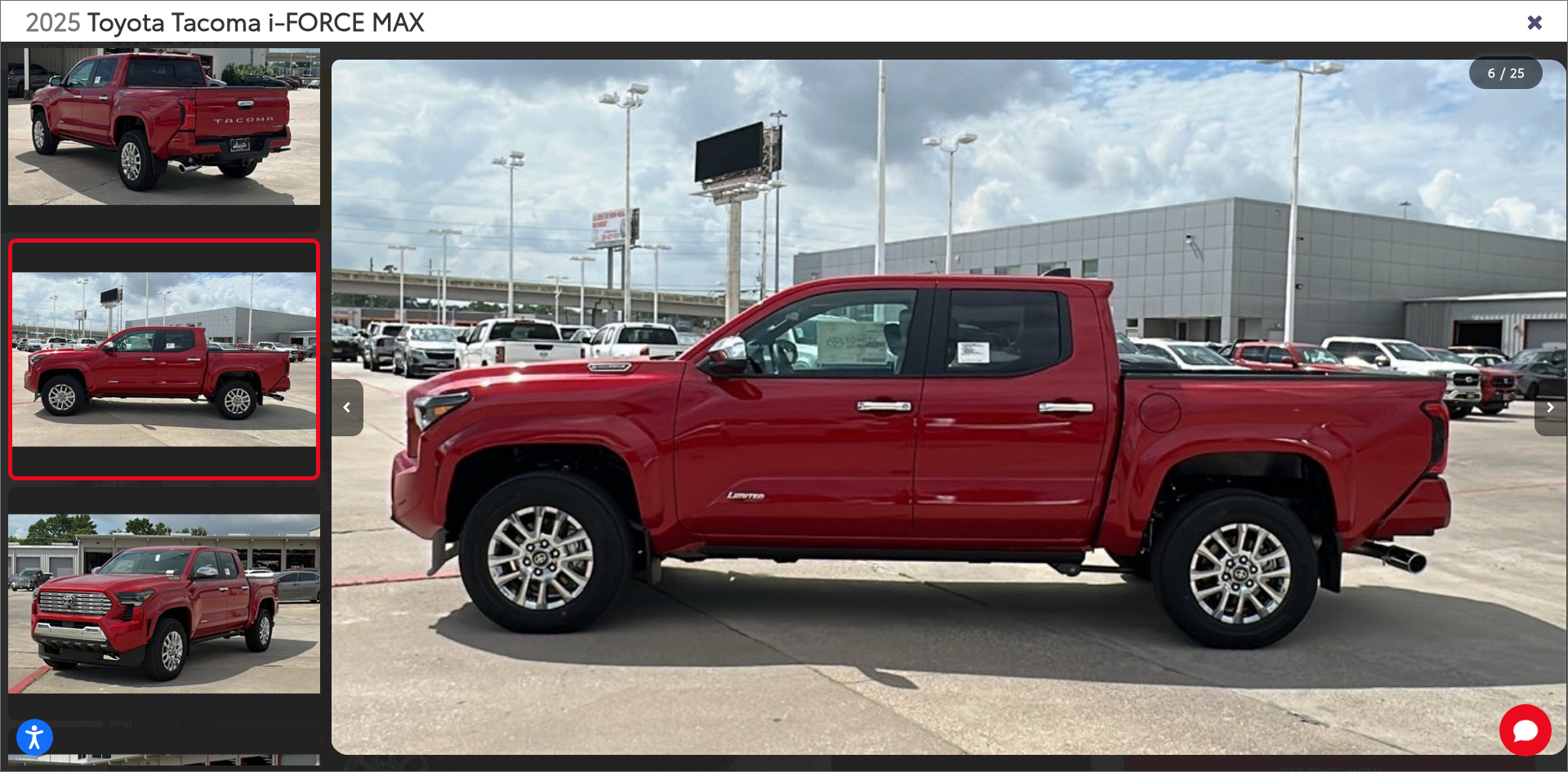
click at [1551, 402] on icon "Next image" at bounding box center [1551, 407] width 8 height 11
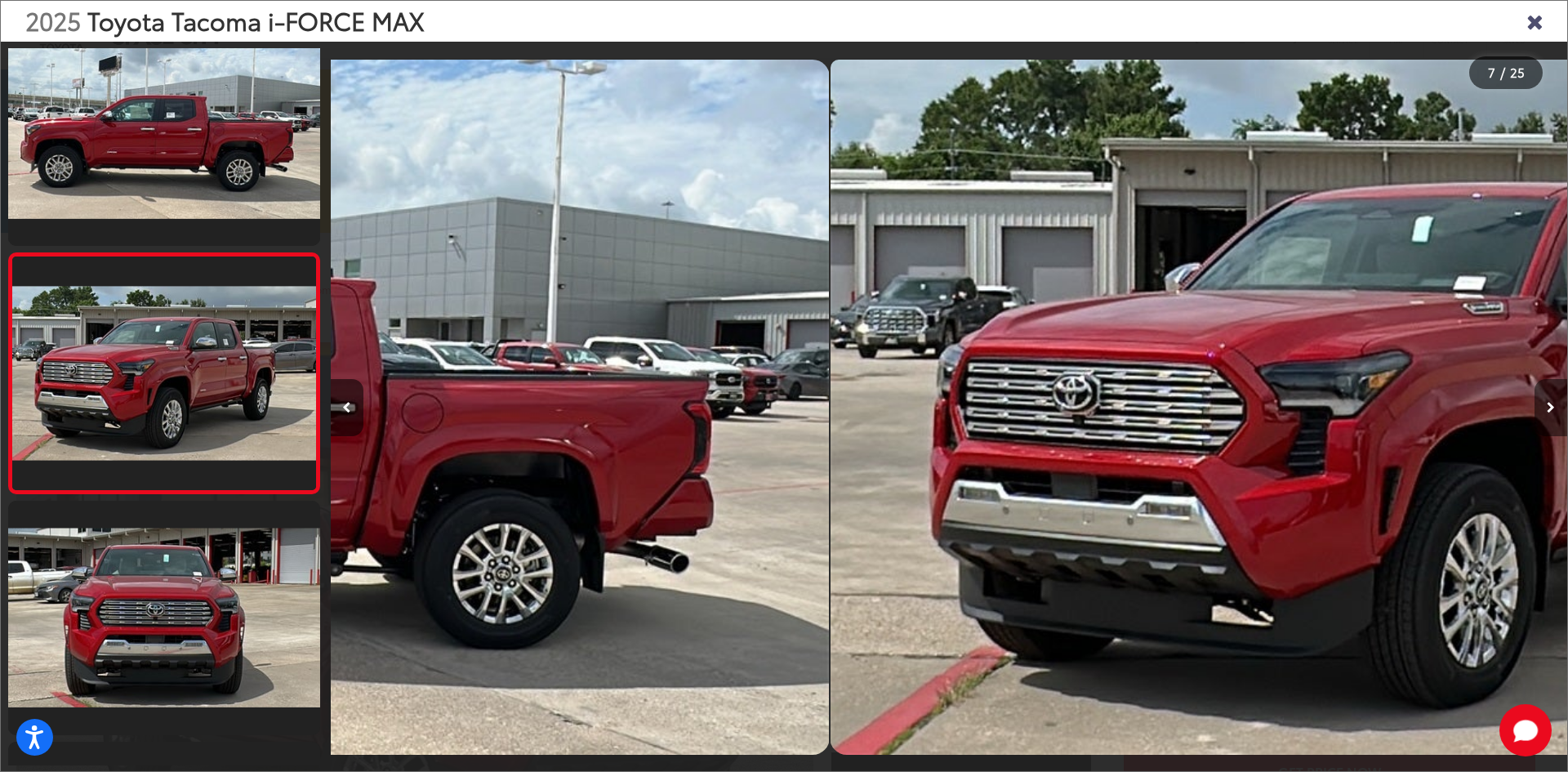
scroll to position [1253, 0]
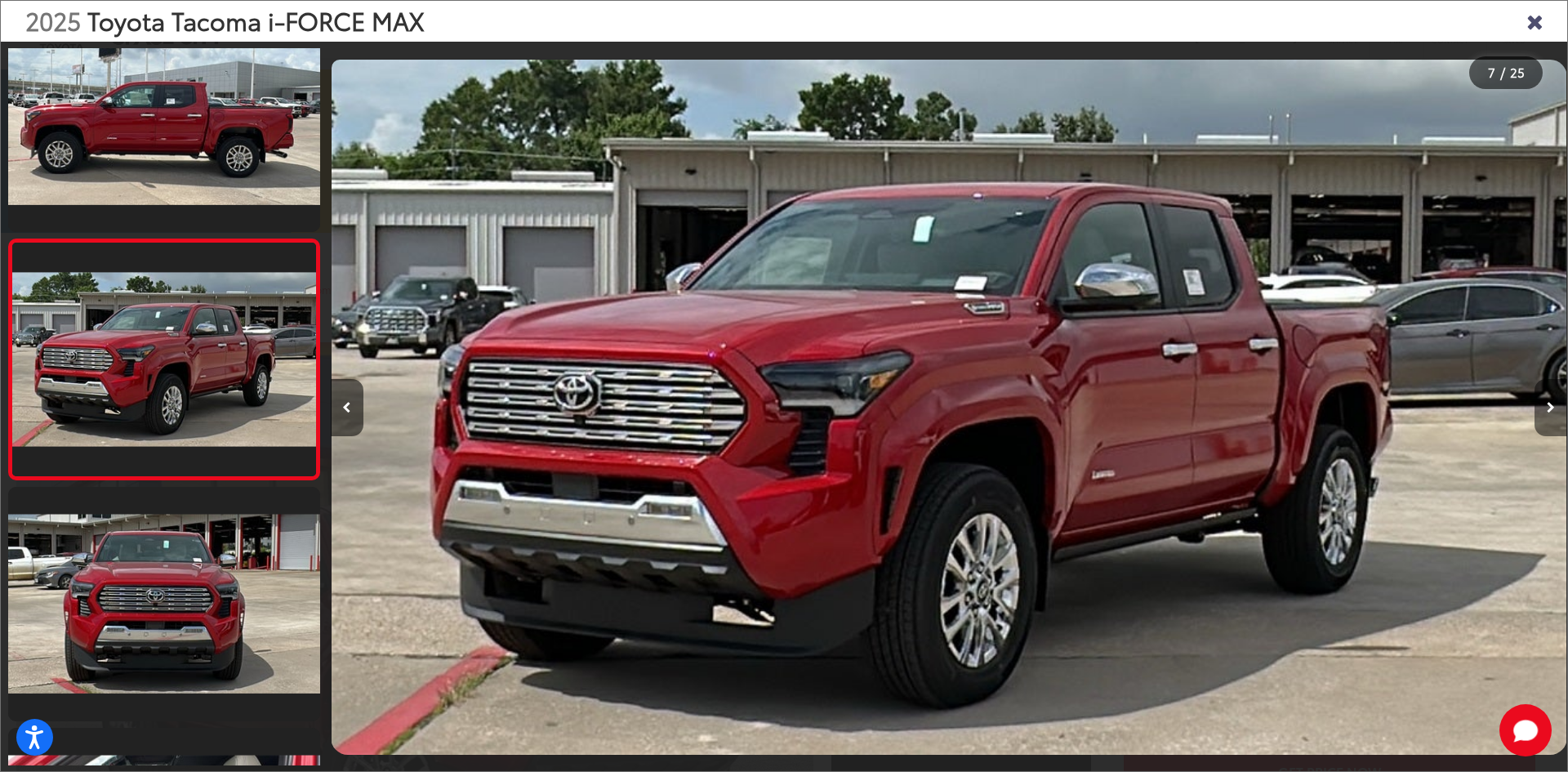
click at [1551, 402] on icon "Next image" at bounding box center [1551, 407] width 8 height 11
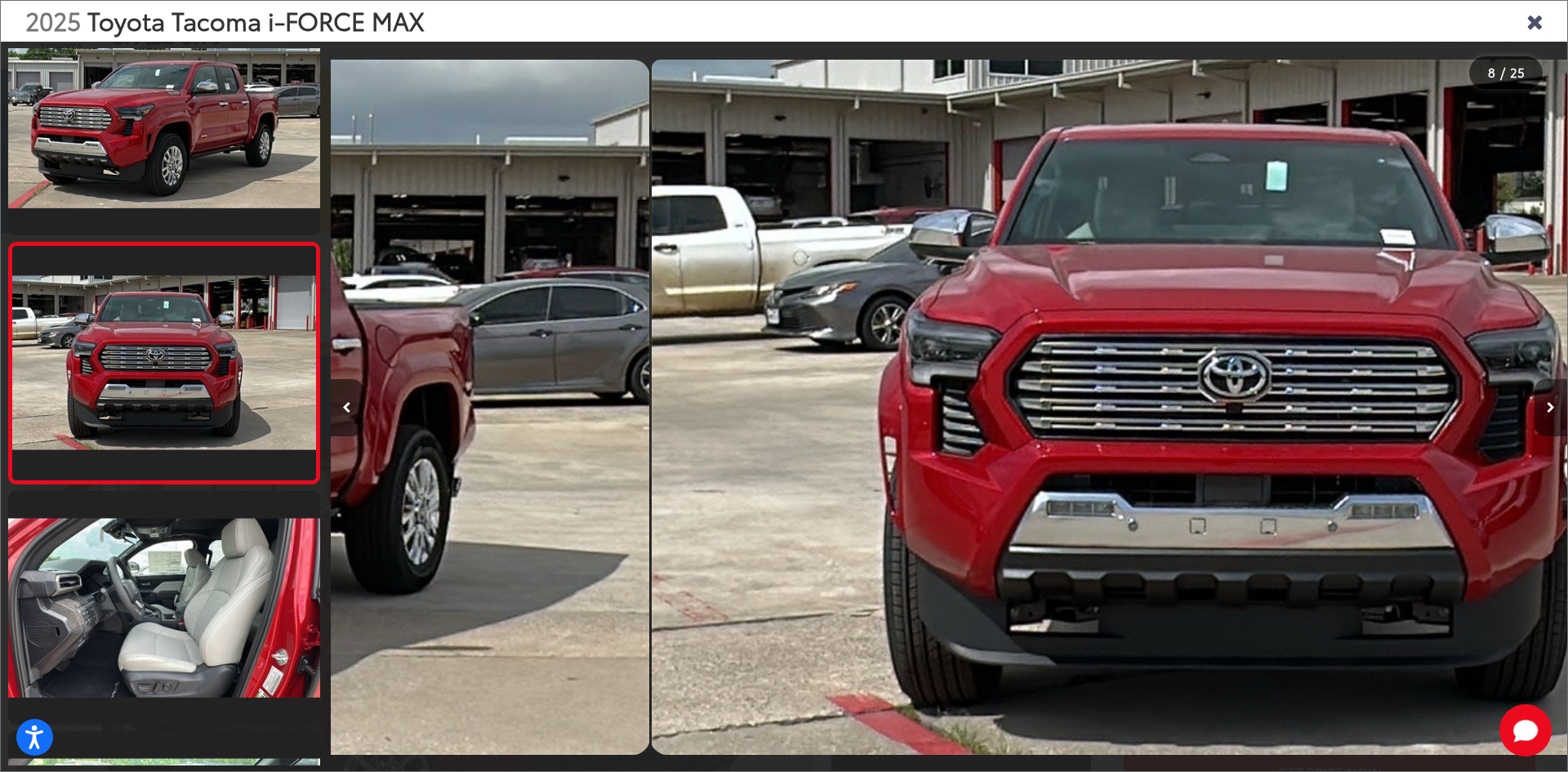
scroll to position [1493, 0]
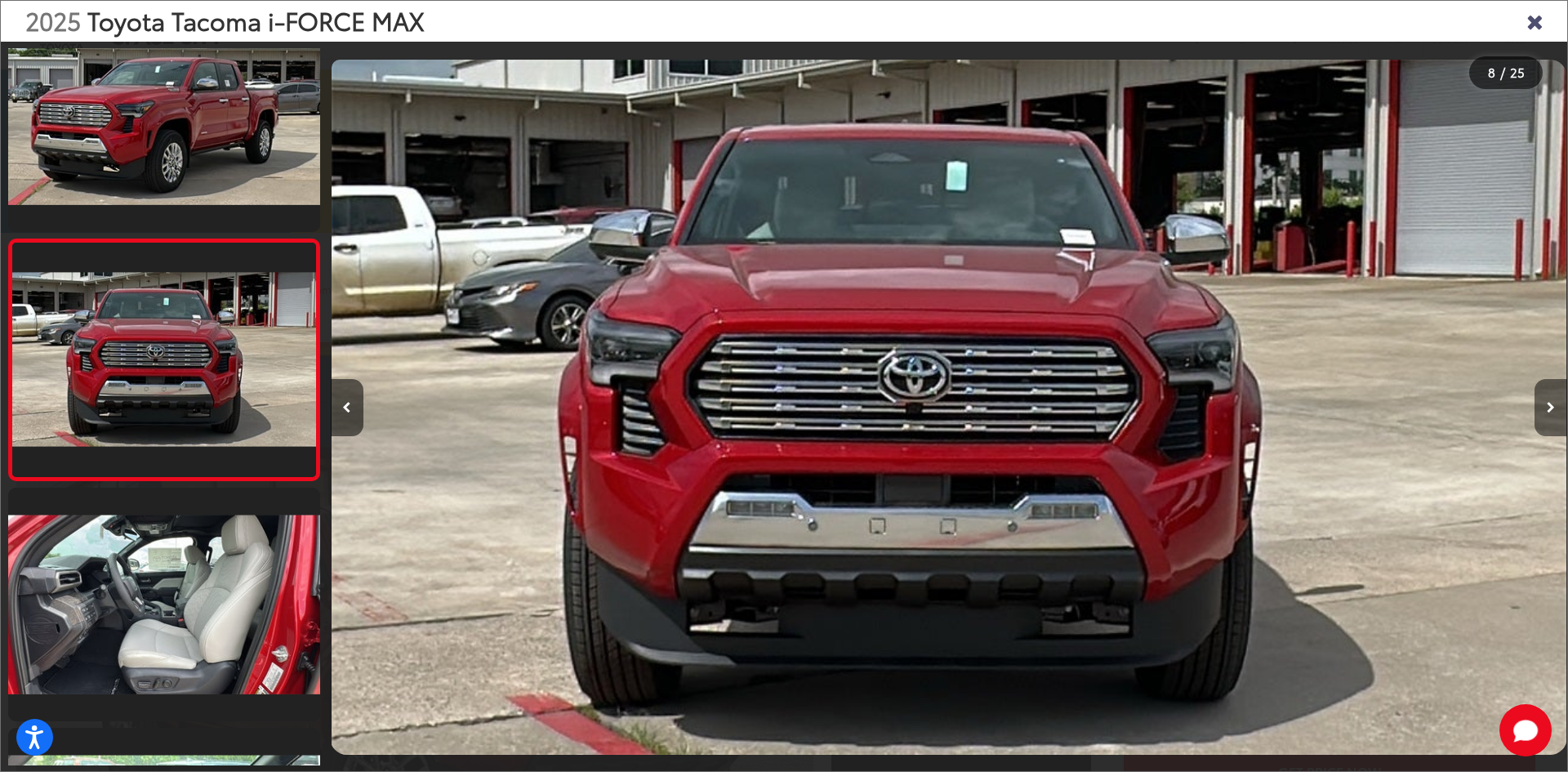
click at [1551, 402] on icon "Next image" at bounding box center [1551, 407] width 8 height 11
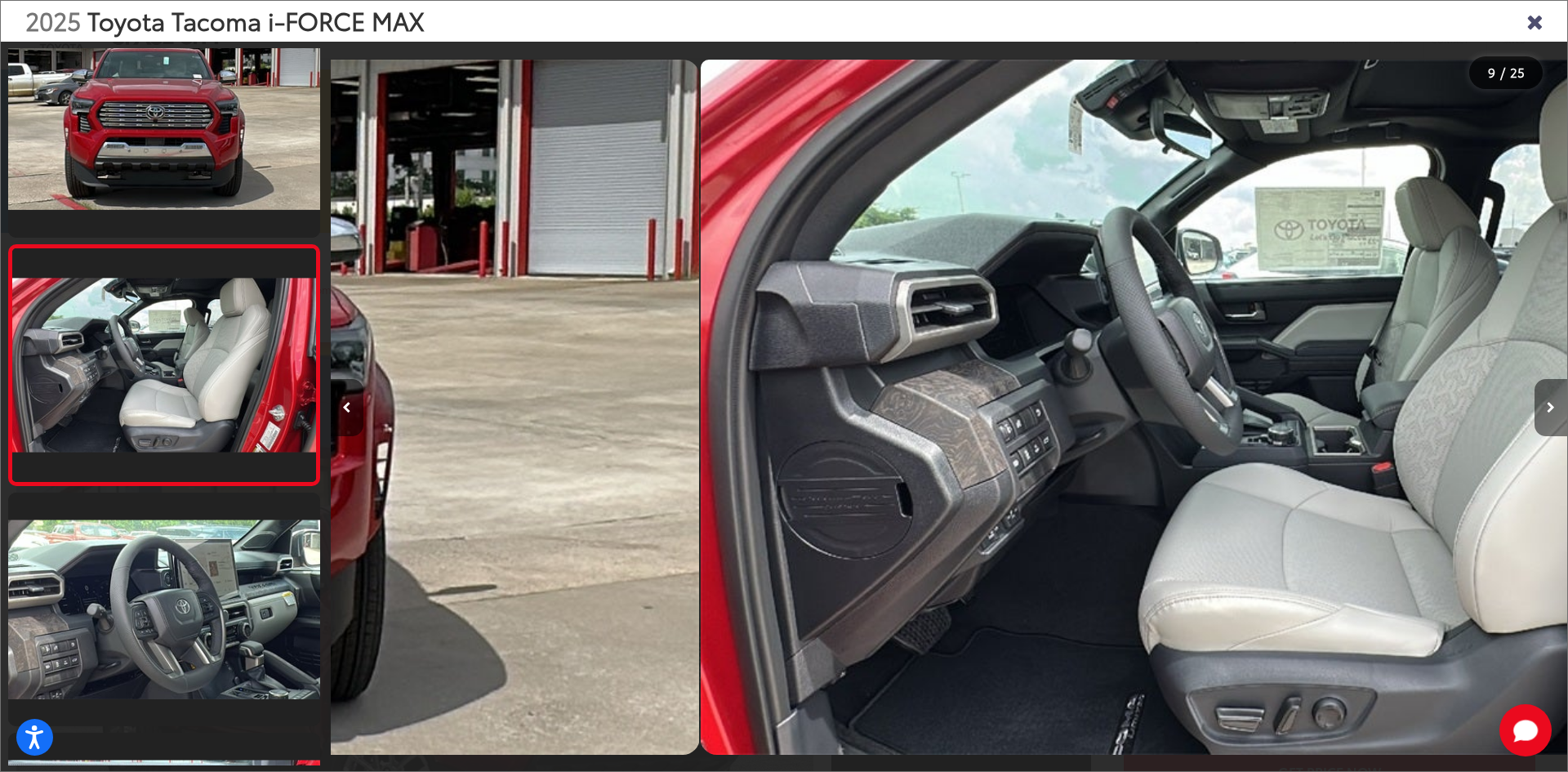
scroll to position [1733, 0]
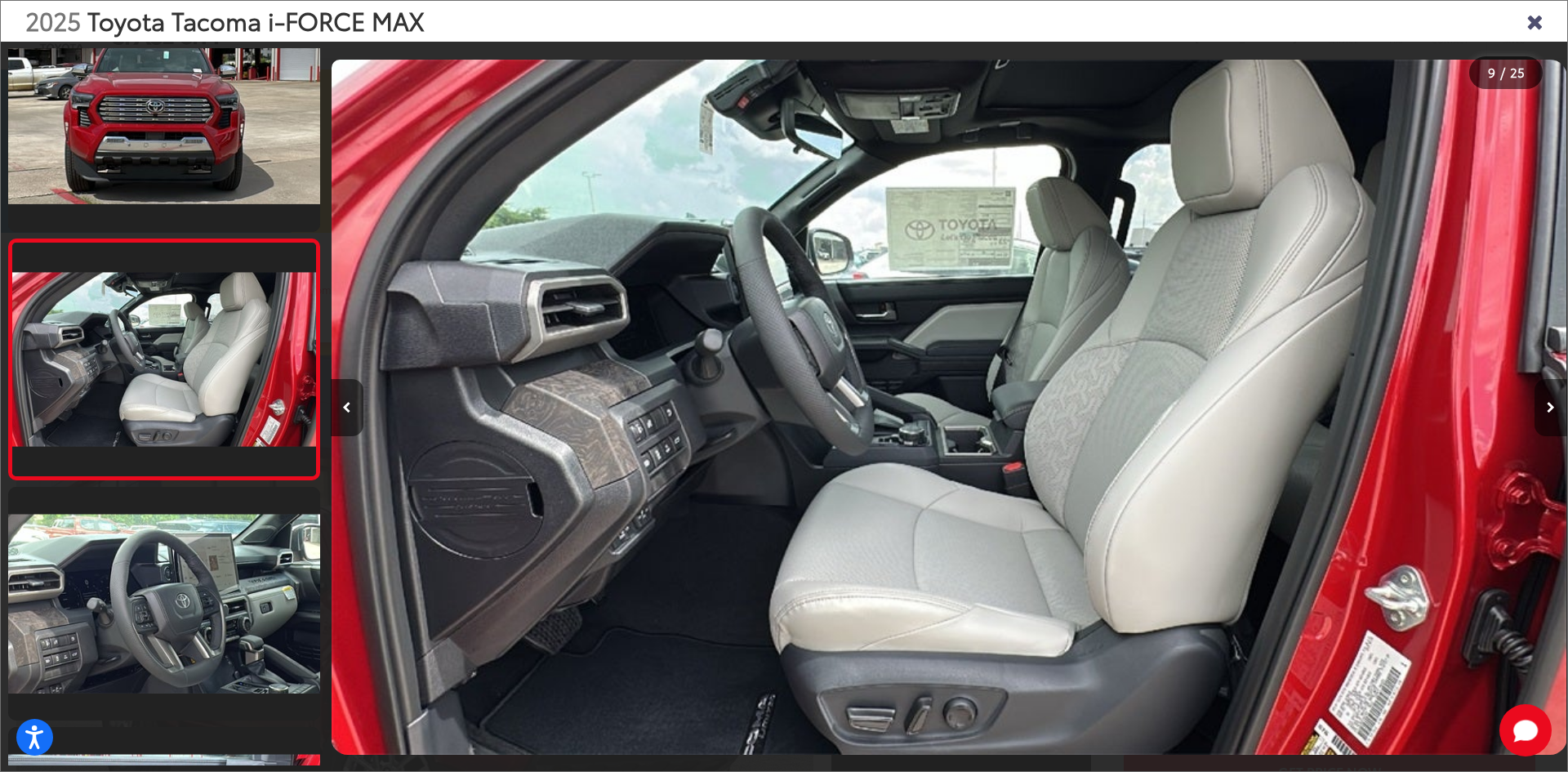
click at [1551, 402] on icon "Next image" at bounding box center [1551, 407] width 8 height 11
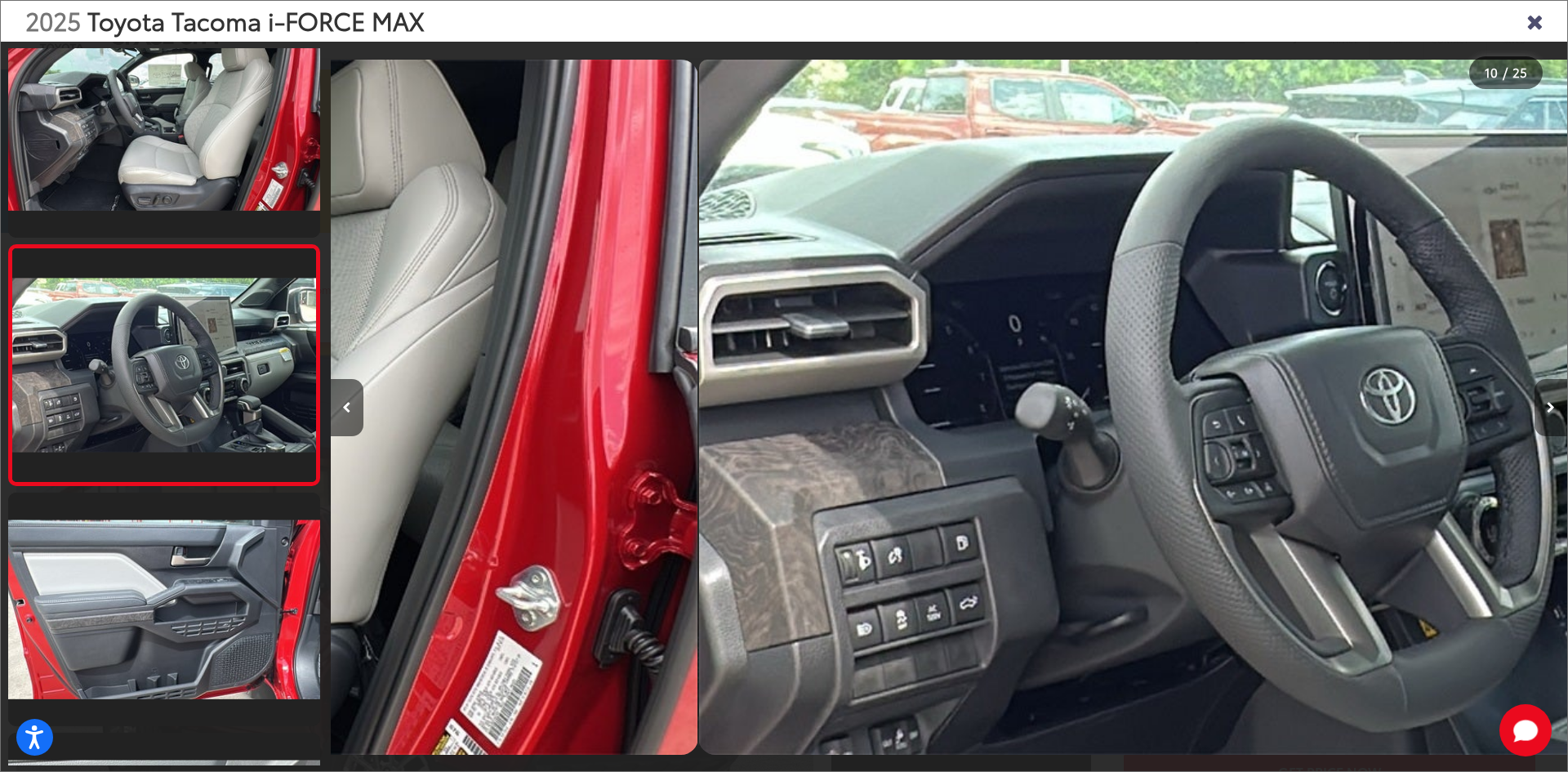
scroll to position [1974, 0]
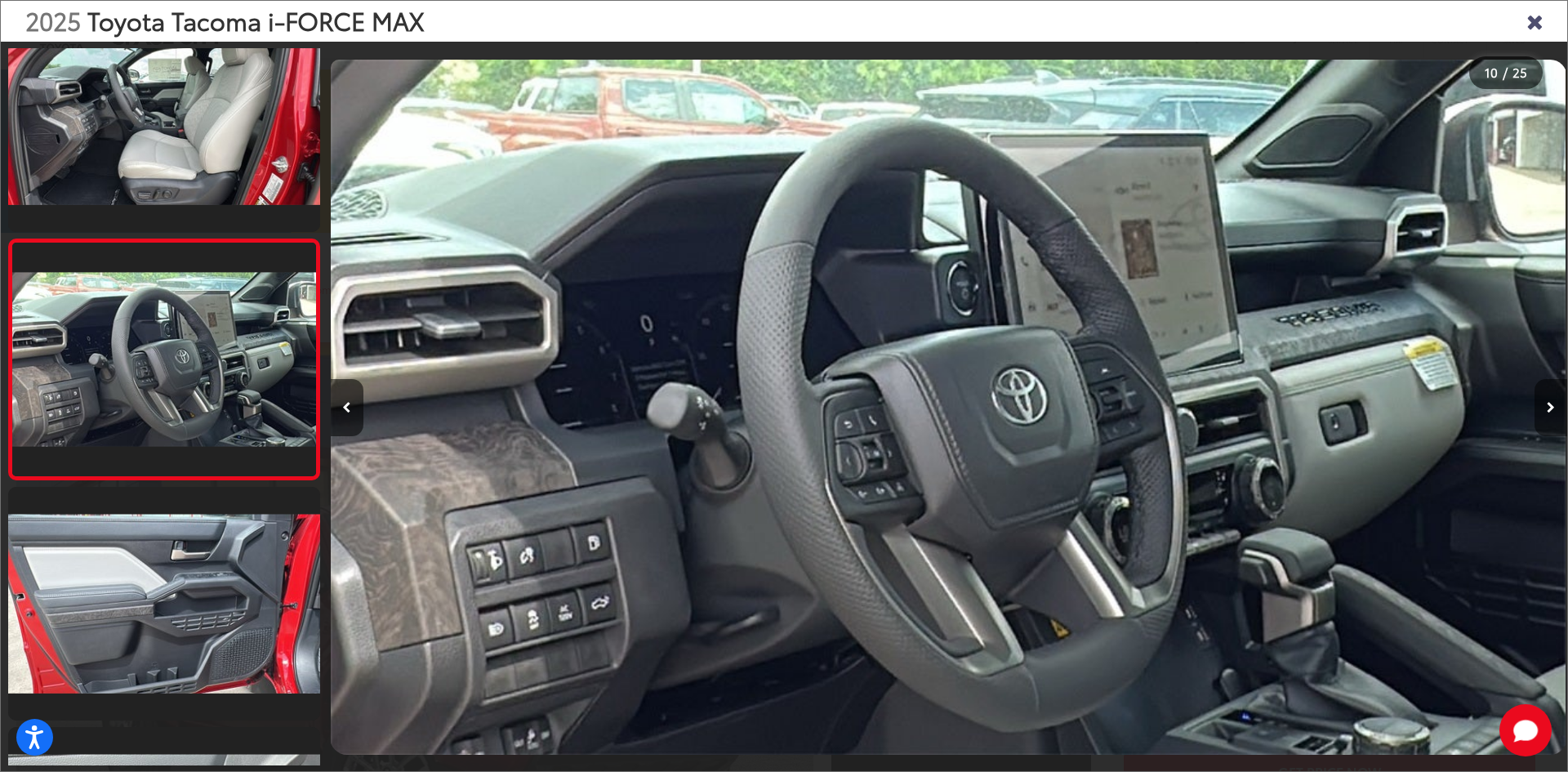
click at [1551, 402] on icon "Next image" at bounding box center [1551, 407] width 8 height 11
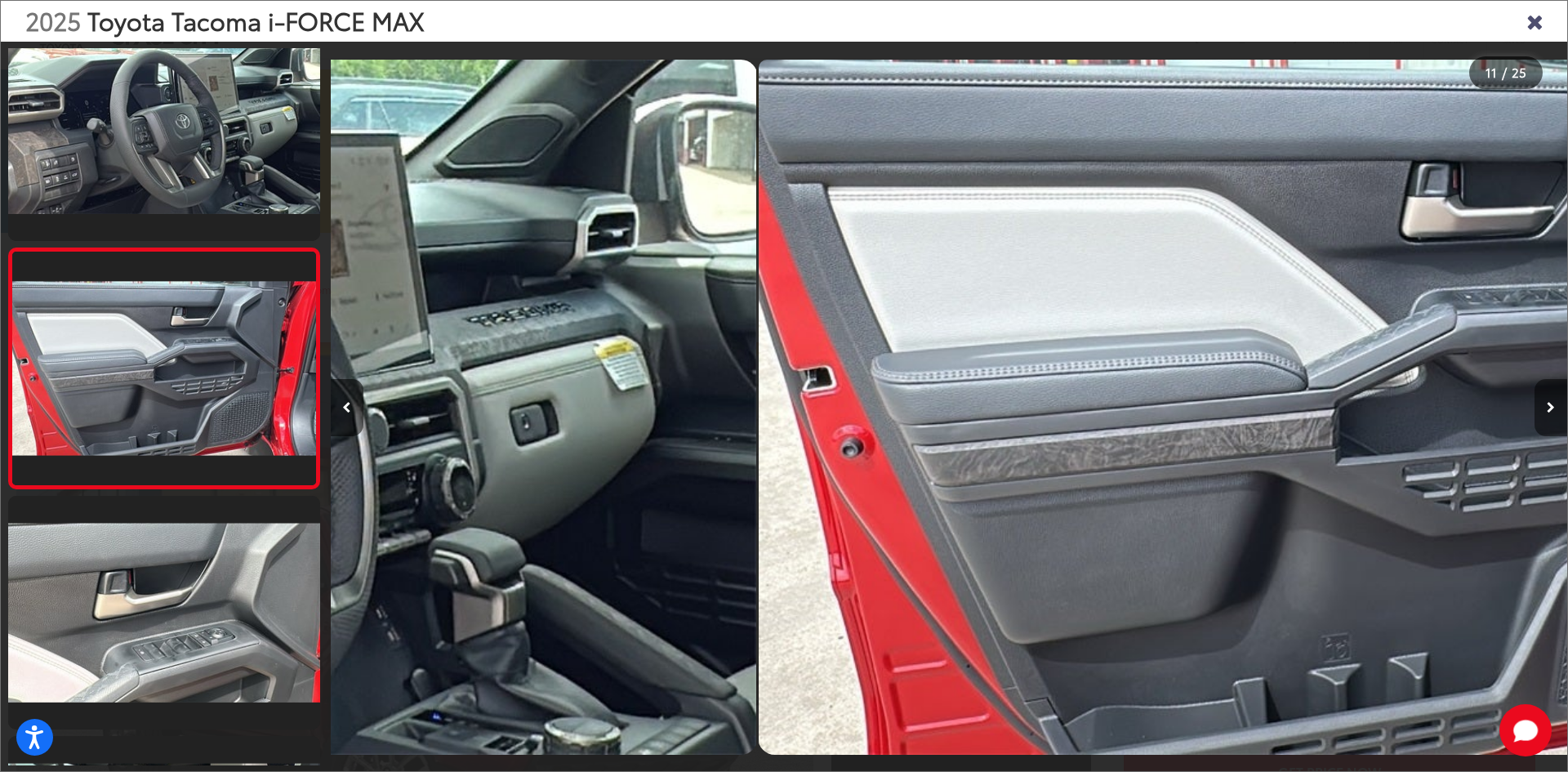
scroll to position [0, 0]
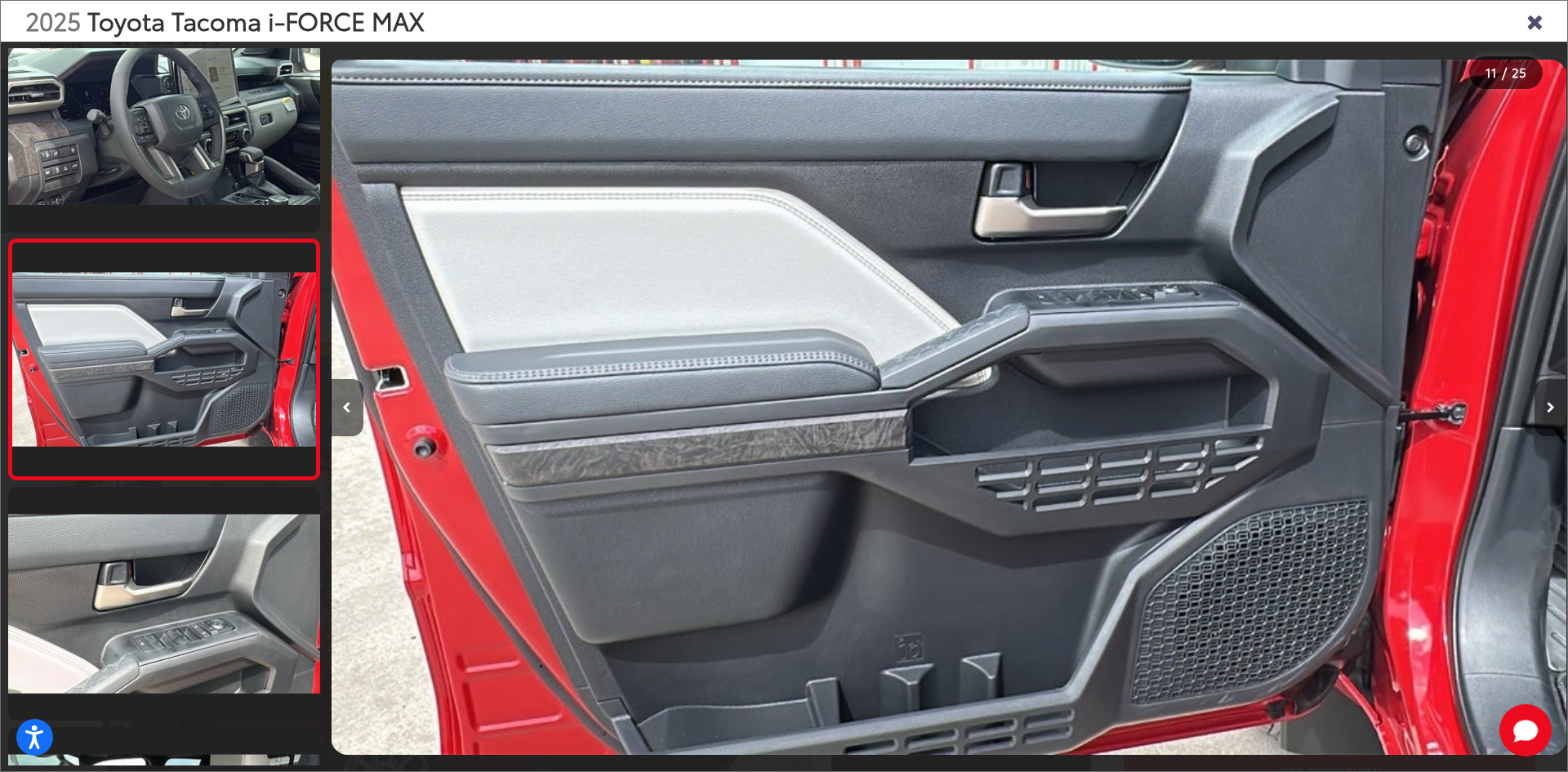
click at [1551, 402] on icon "Next image" at bounding box center [1551, 407] width 8 height 11
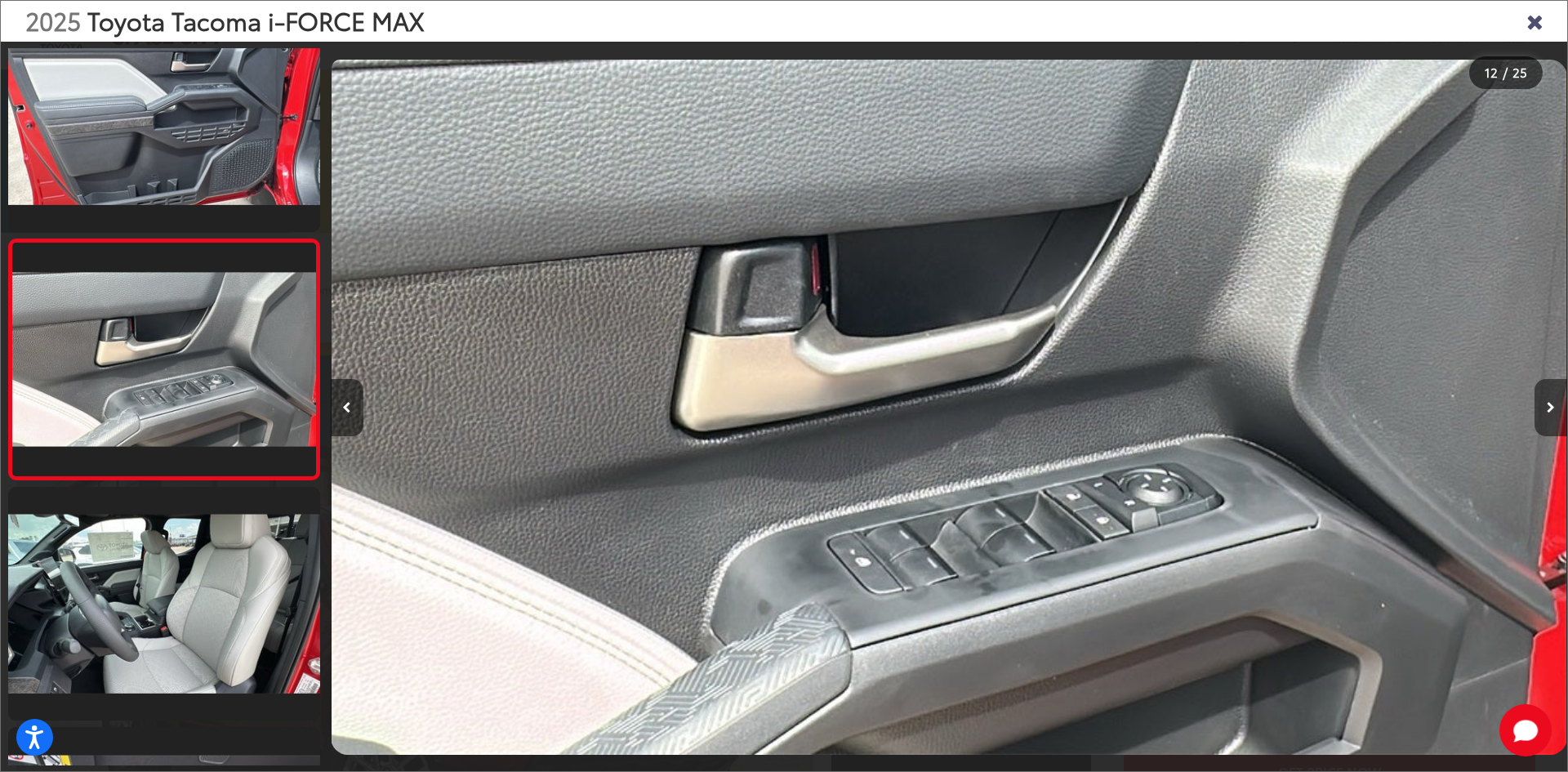
click at [1551, 402] on icon "Next image" at bounding box center [1551, 407] width 8 height 11
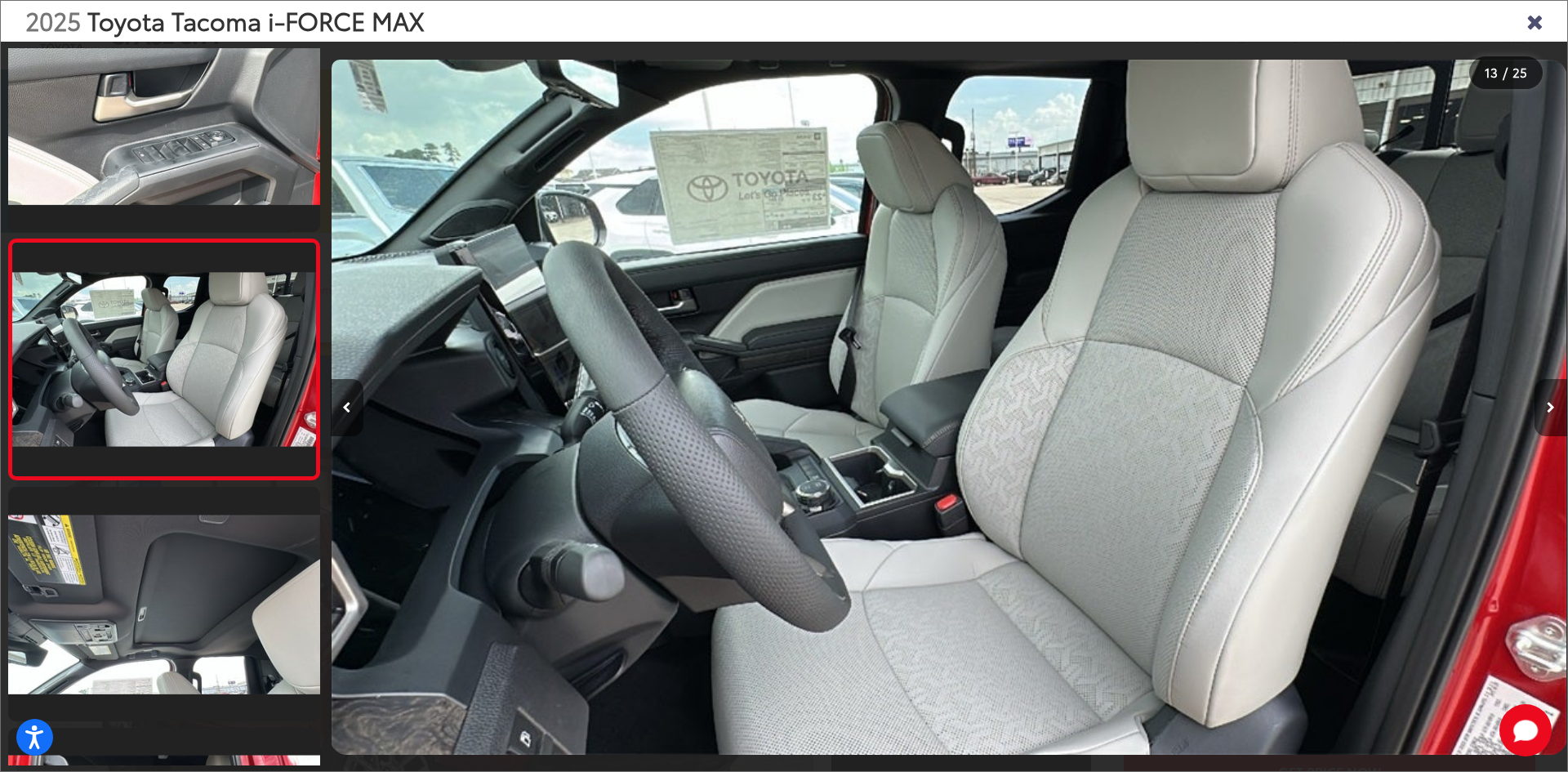
click at [1551, 402] on icon "Next image" at bounding box center [1551, 407] width 8 height 11
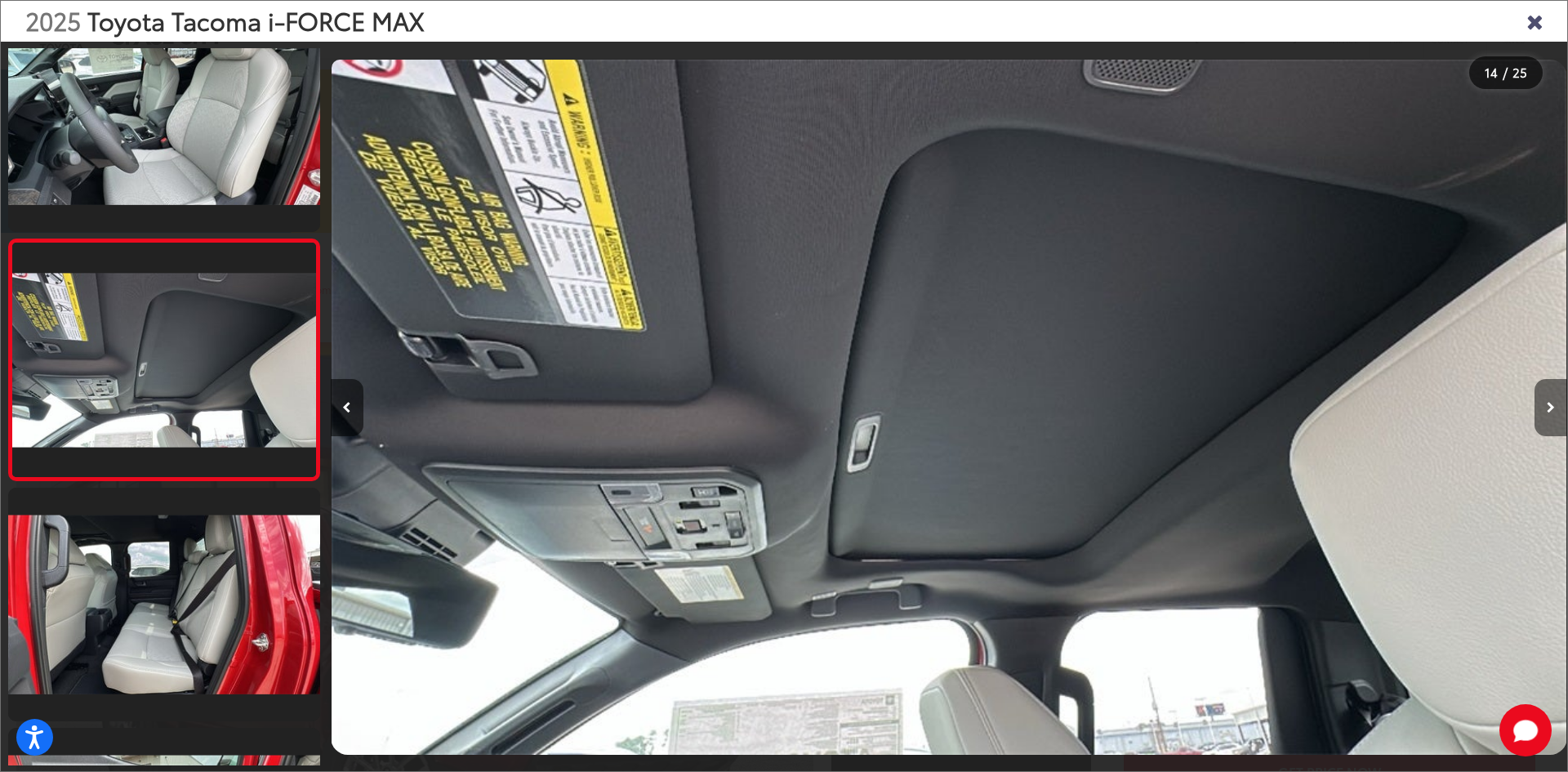
click at [1551, 402] on icon "Next image" at bounding box center [1551, 407] width 8 height 11
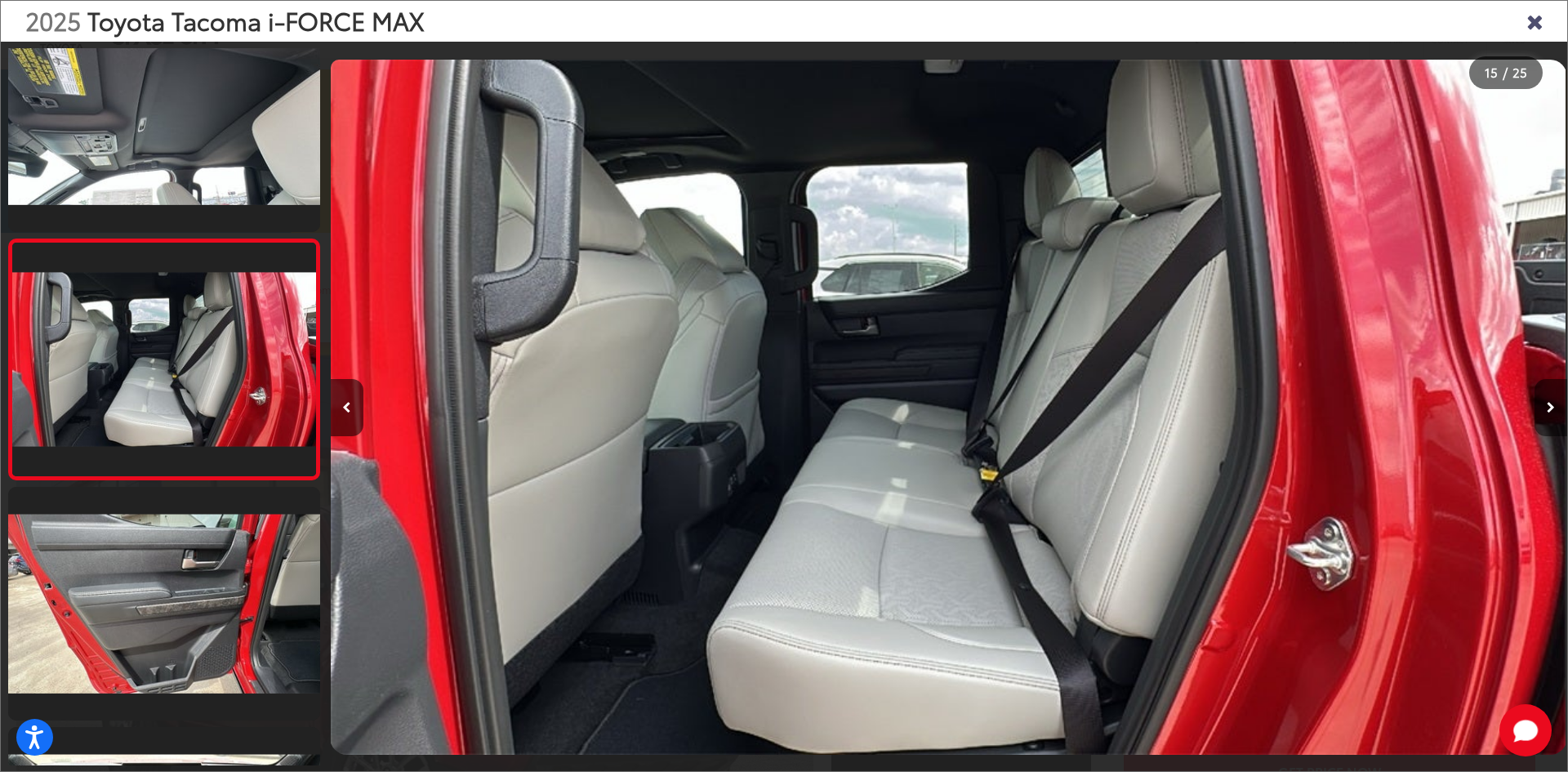
click at [1551, 402] on icon "Next image" at bounding box center [1551, 407] width 8 height 11
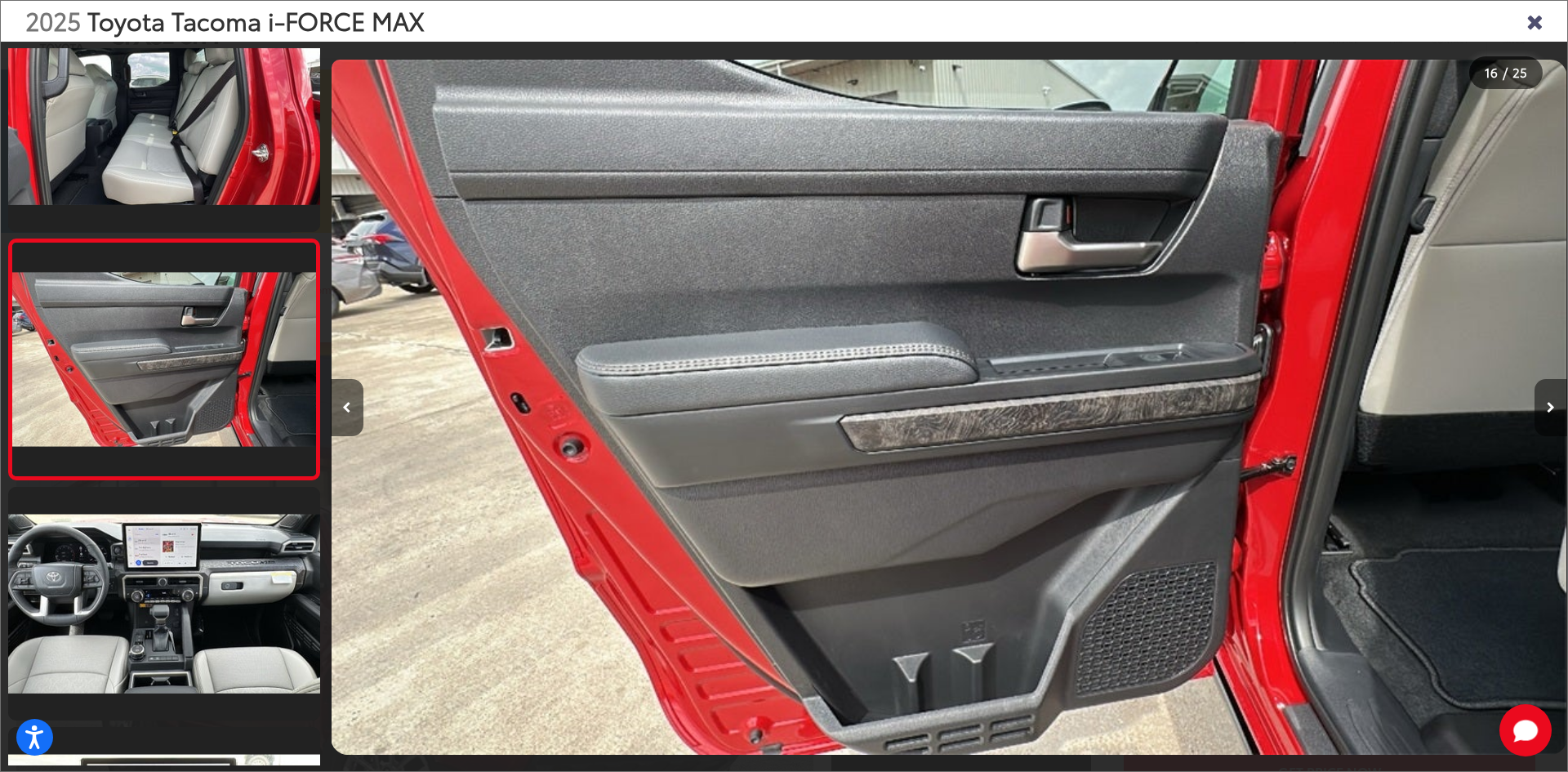
click at [1551, 402] on icon "Next image" at bounding box center [1551, 407] width 8 height 11
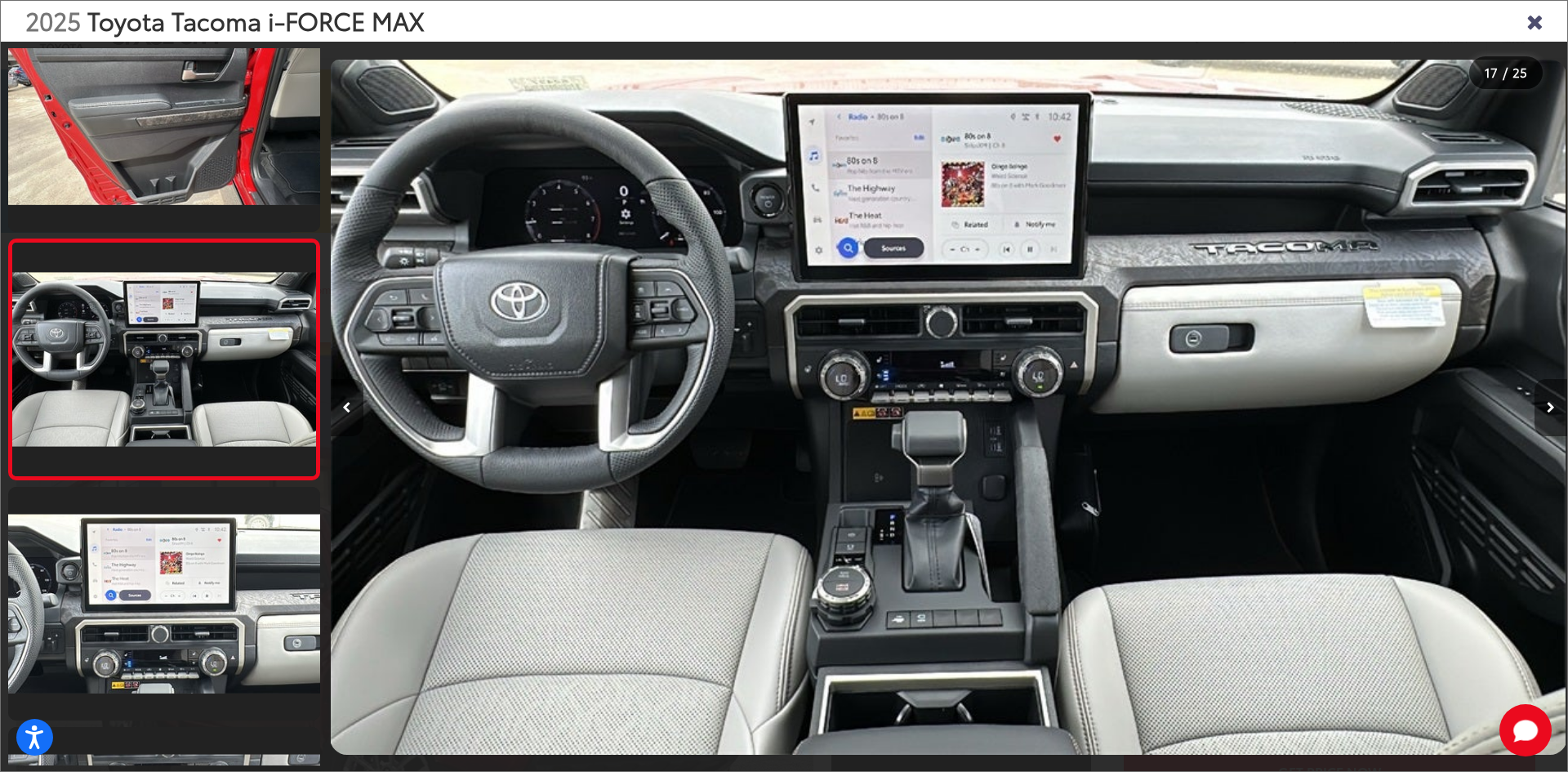
click at [1551, 402] on icon "Next image" at bounding box center [1551, 407] width 8 height 11
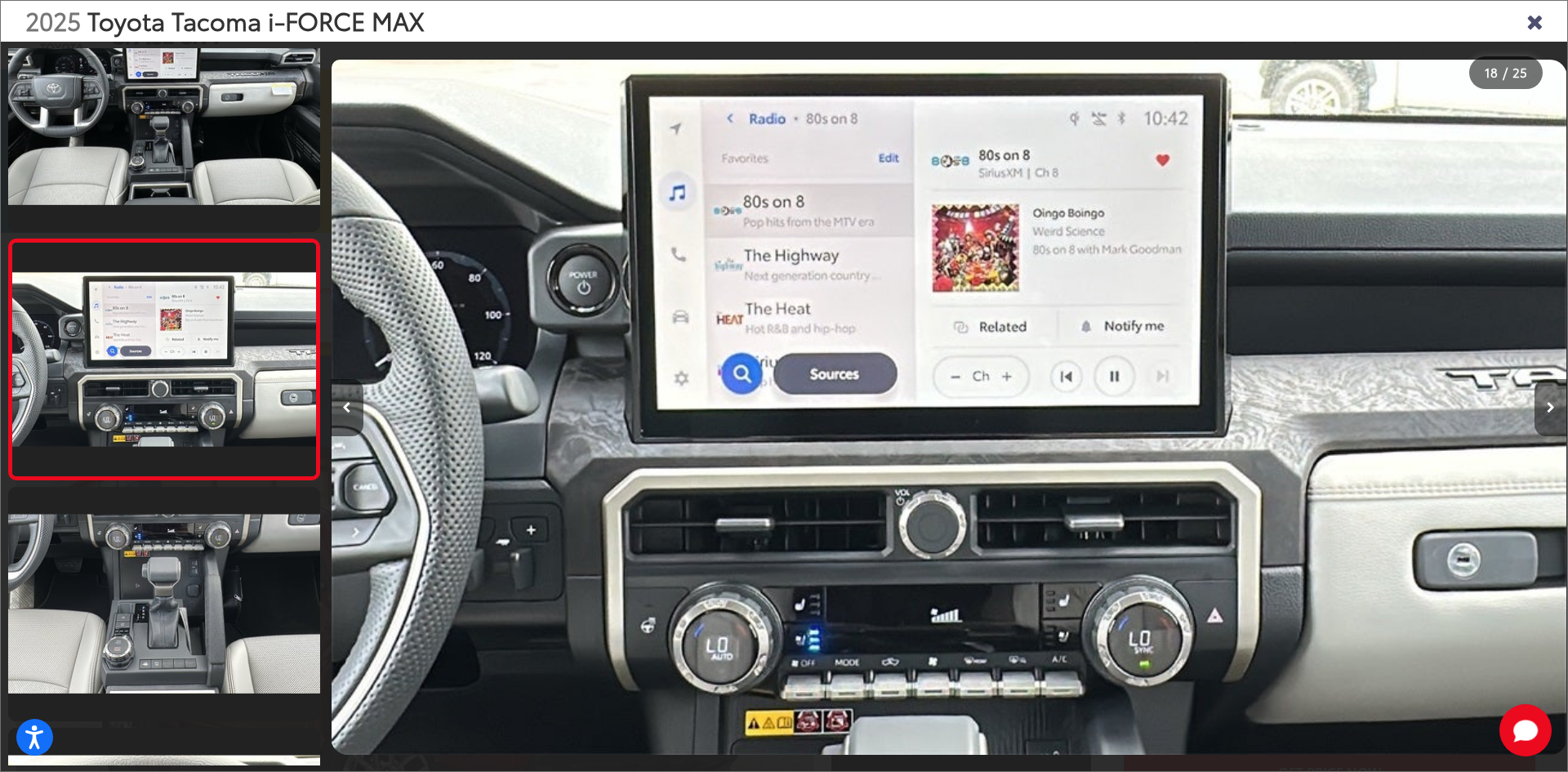
click at [1551, 402] on icon "Next image" at bounding box center [1551, 407] width 8 height 11
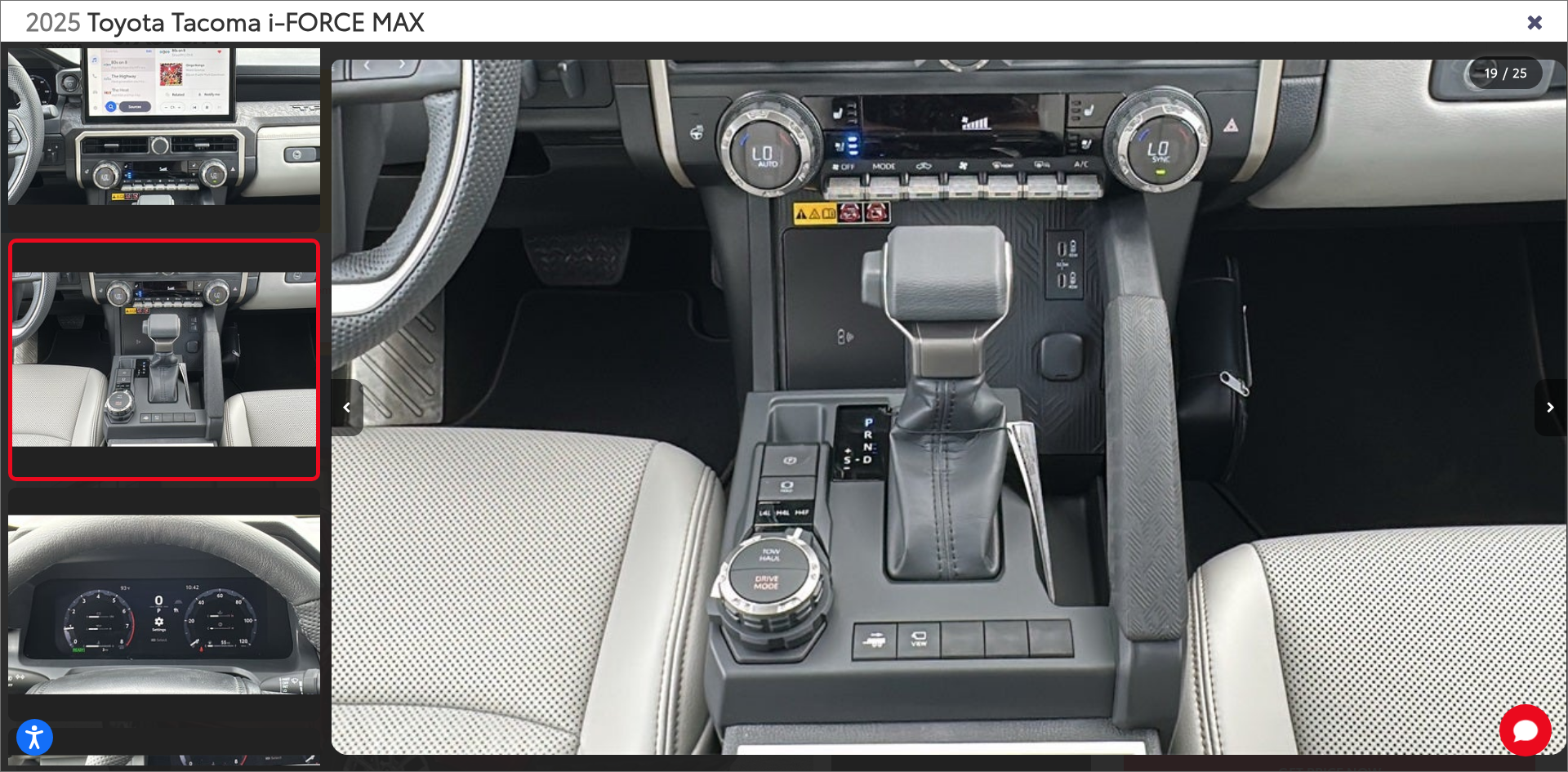
click at [1548, 402] on icon "Next image" at bounding box center [1551, 407] width 8 height 11
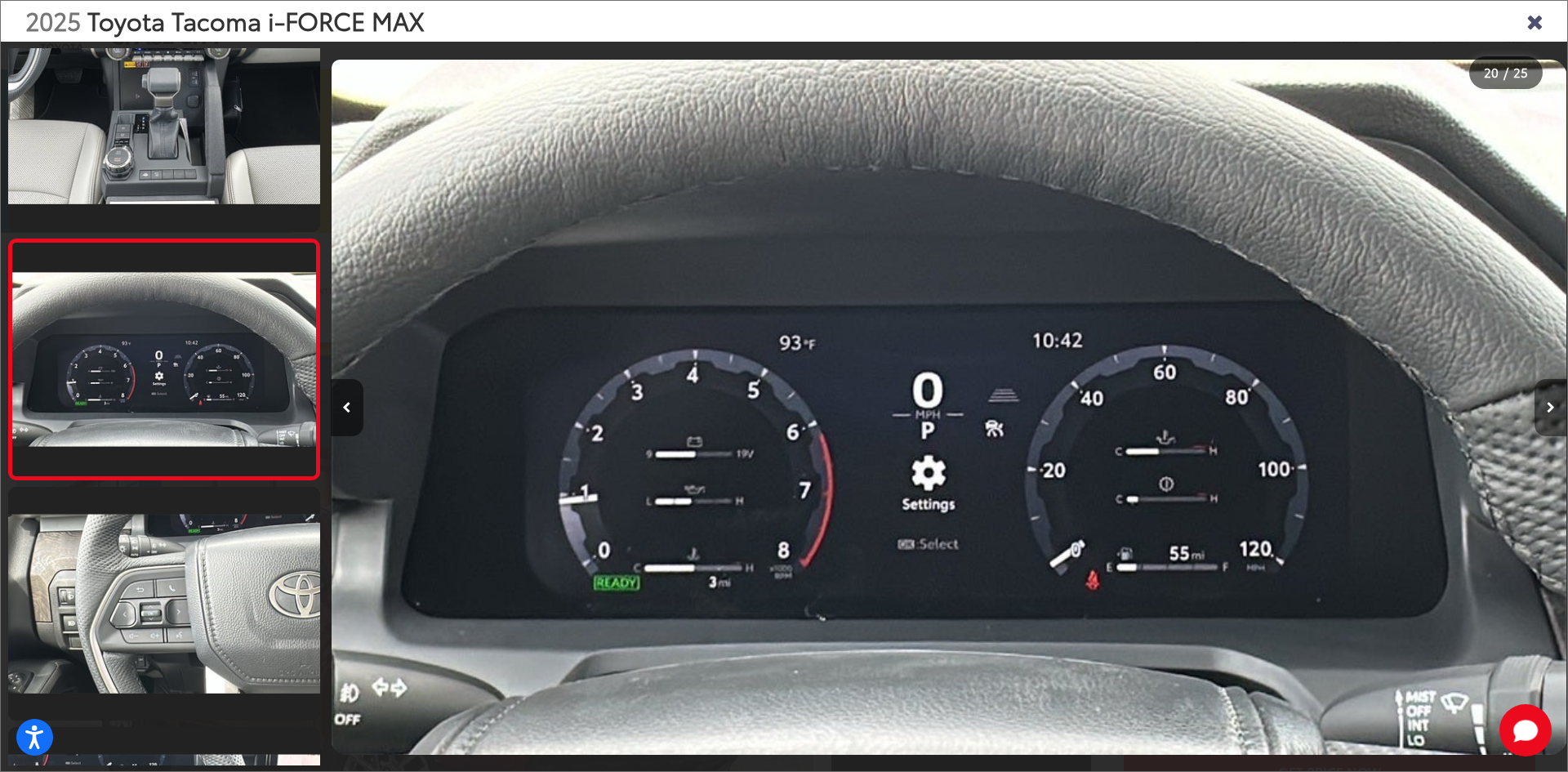
drag, startPoint x: 1541, startPoint y: 420, endPoint x: 1547, endPoint y: 406, distance: 15.2
click at [1547, 406] on icon "Next image" at bounding box center [1551, 407] width 8 height 11
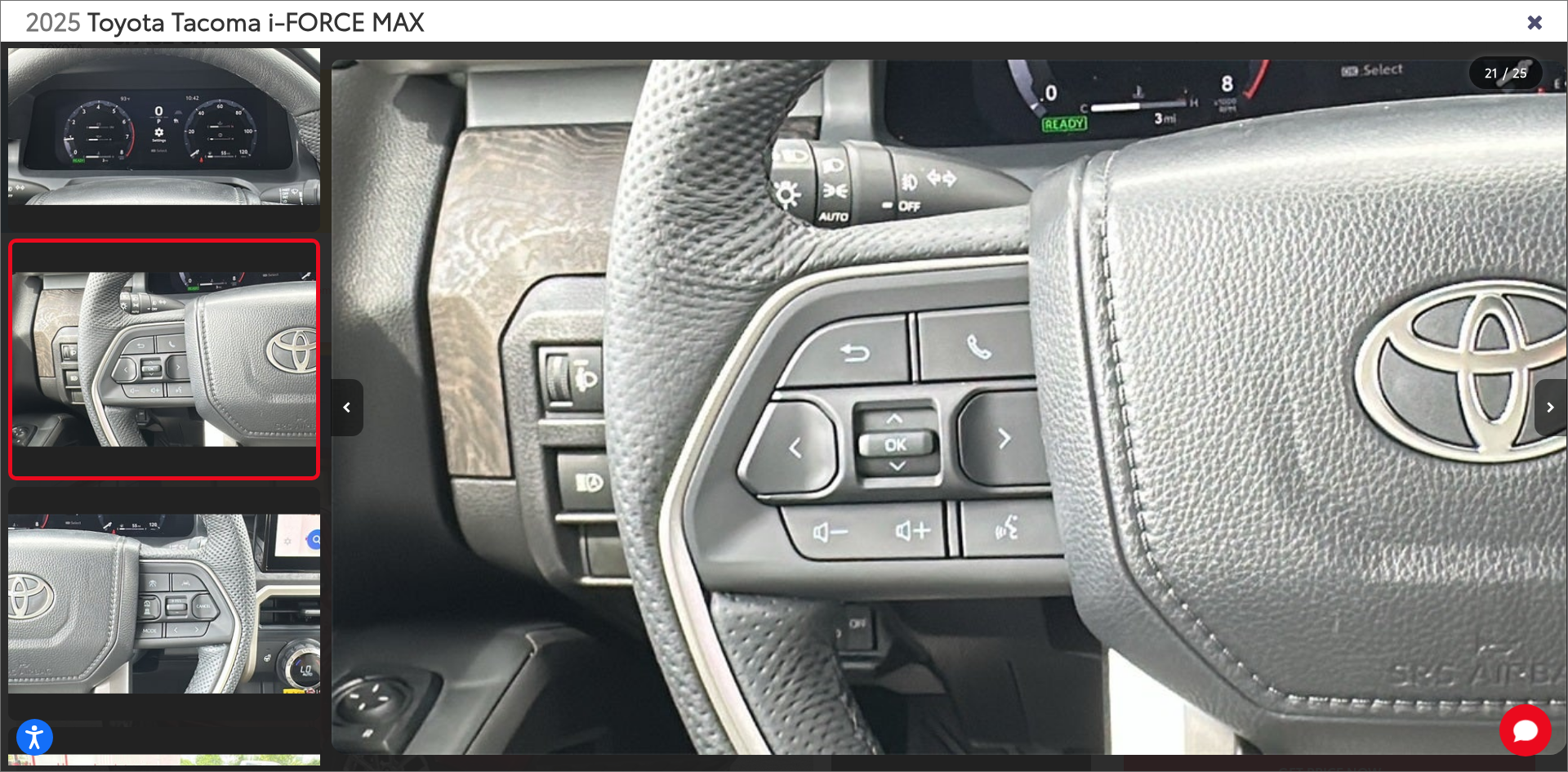
click at [340, 401] on button "Previous image" at bounding box center [346, 408] width 32 height 58
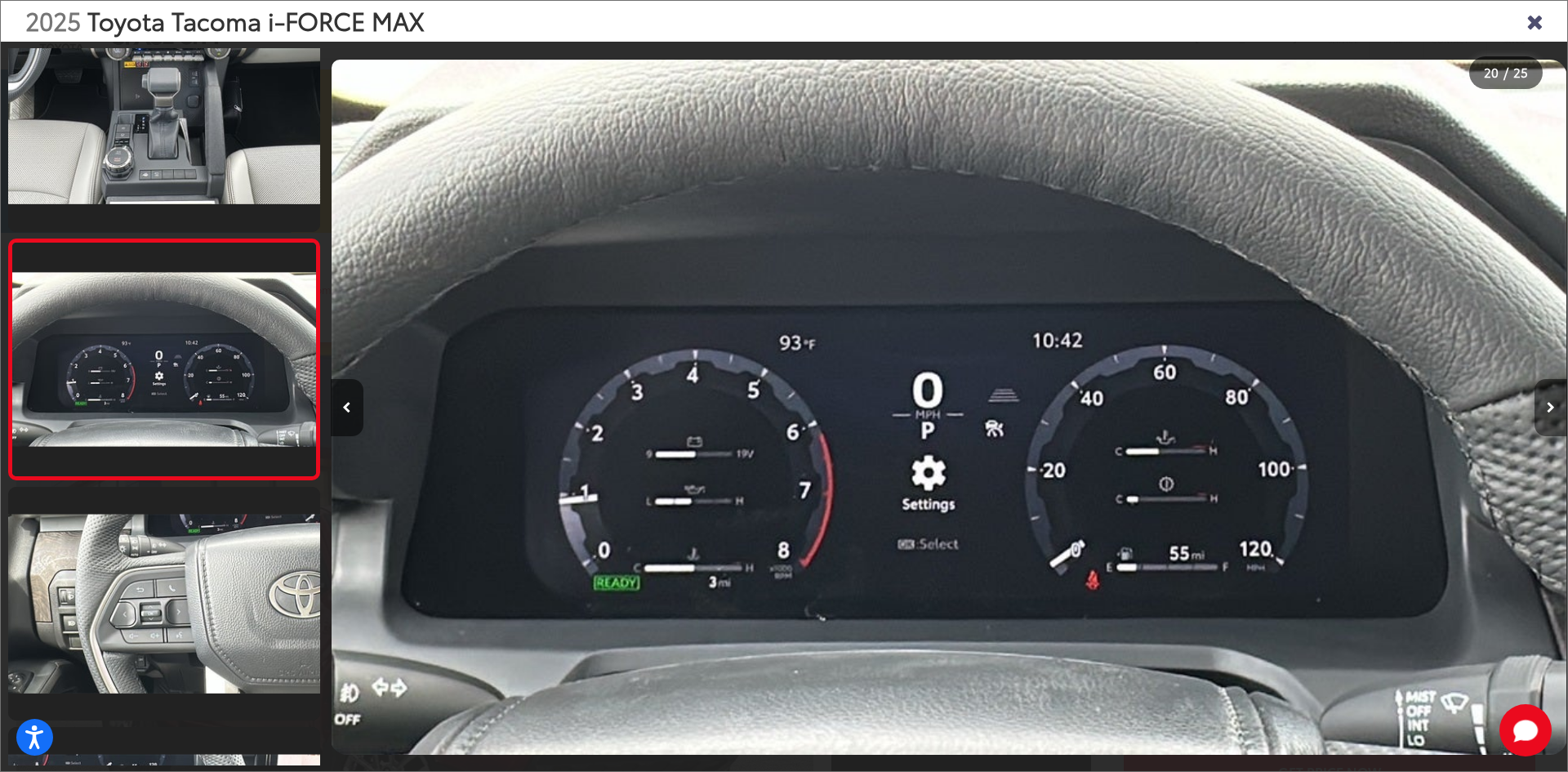
click at [1556, 411] on button "Next image" at bounding box center [1551, 408] width 32 height 58
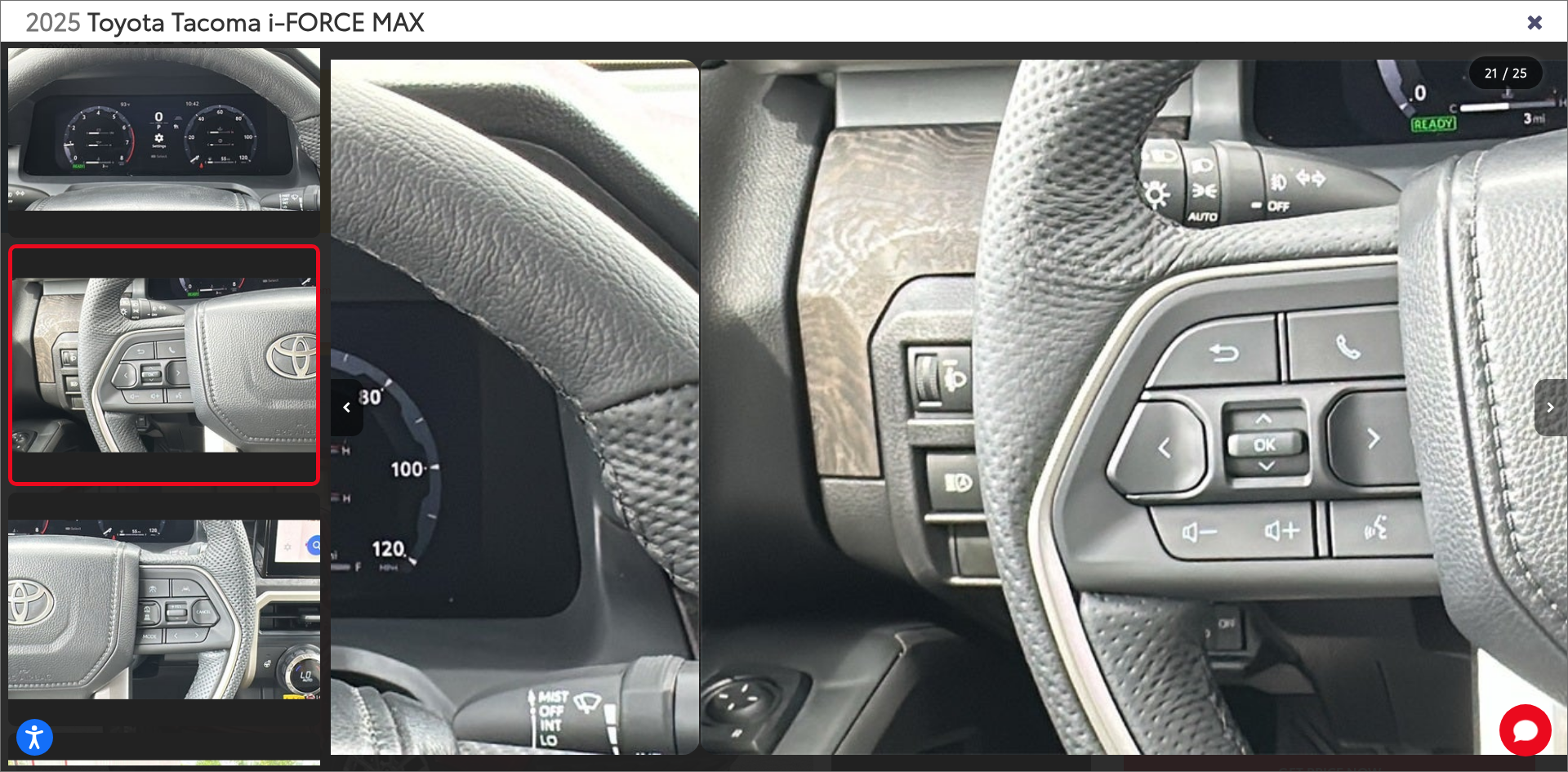
scroll to position [4618, 0]
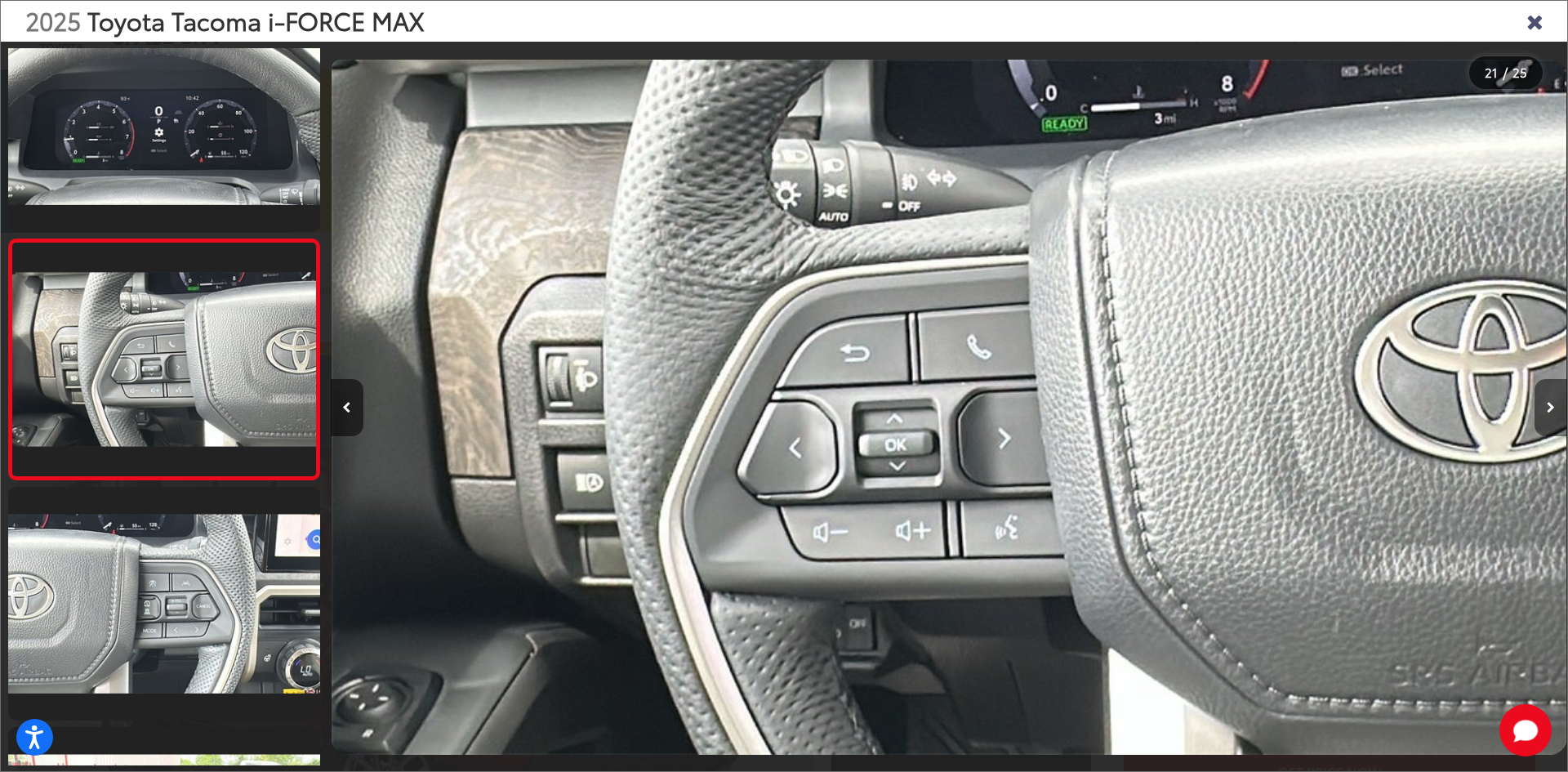
click at [1556, 411] on button "Next image" at bounding box center [1551, 408] width 32 height 58
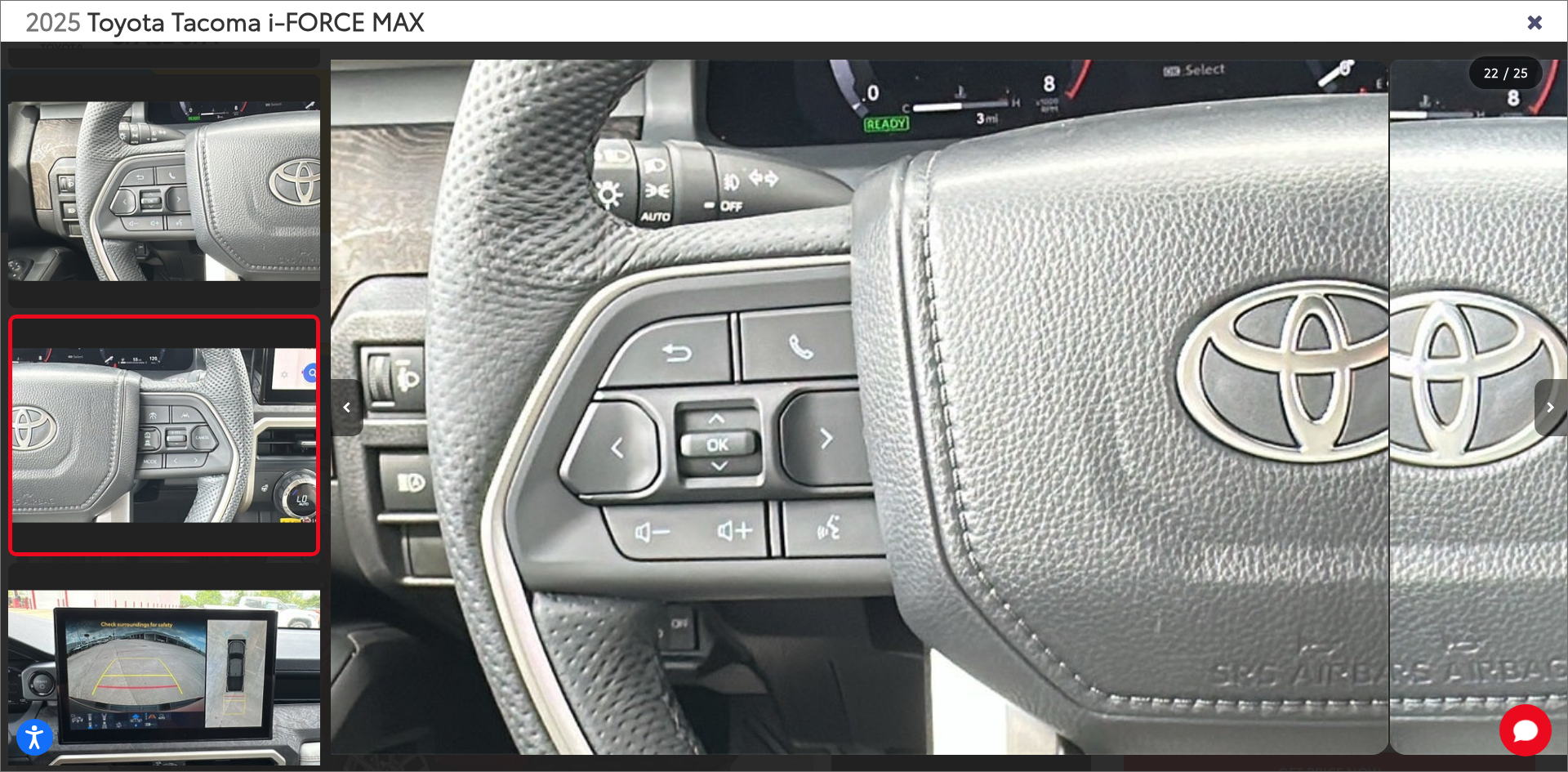
scroll to position [4852, 0]
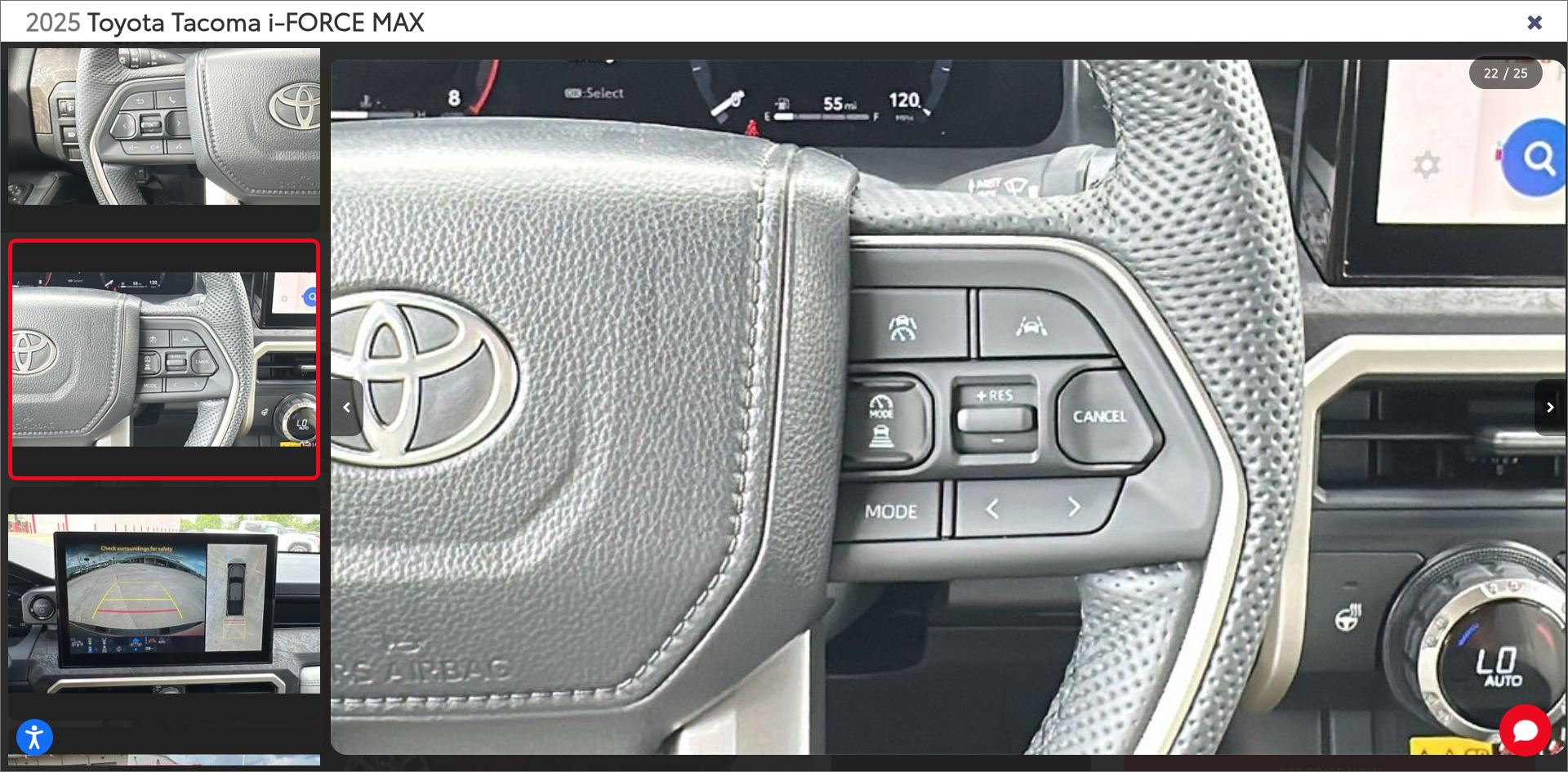
click at [1556, 411] on button "Next image" at bounding box center [1551, 408] width 32 height 58
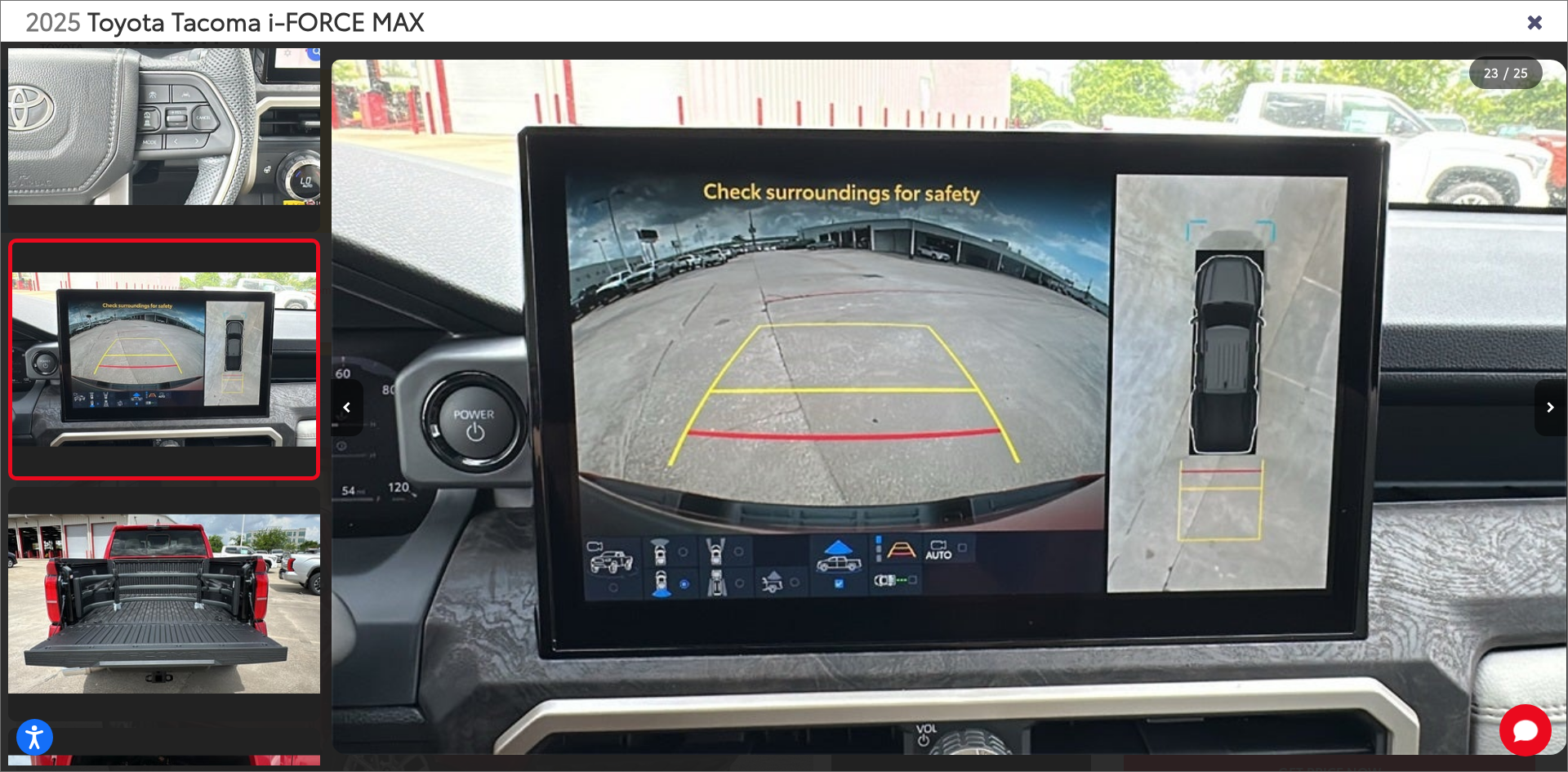
click at [1556, 411] on button "Next image" at bounding box center [1551, 408] width 32 height 58
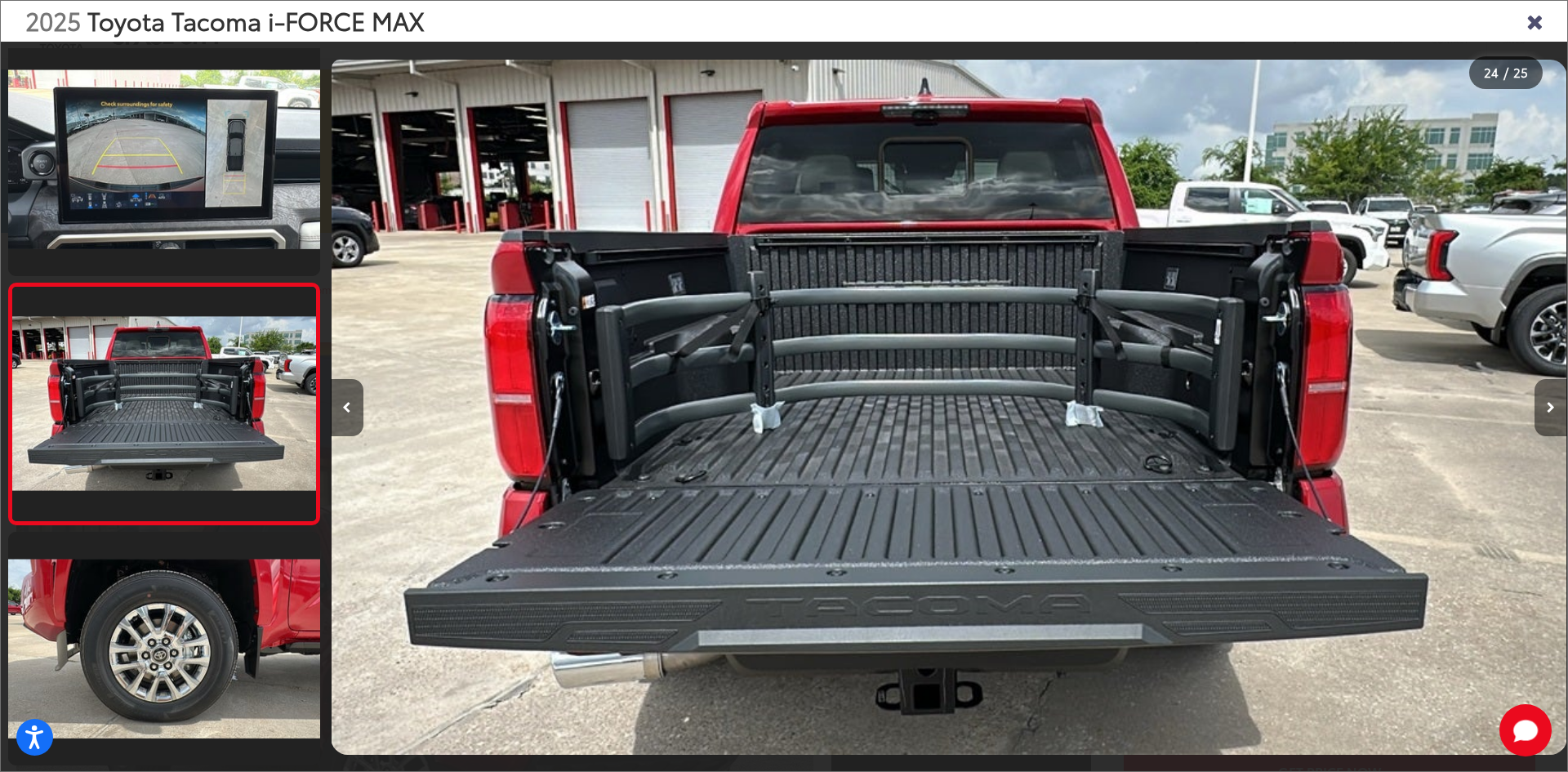
click at [1556, 411] on button "Next image" at bounding box center [1551, 408] width 32 height 58
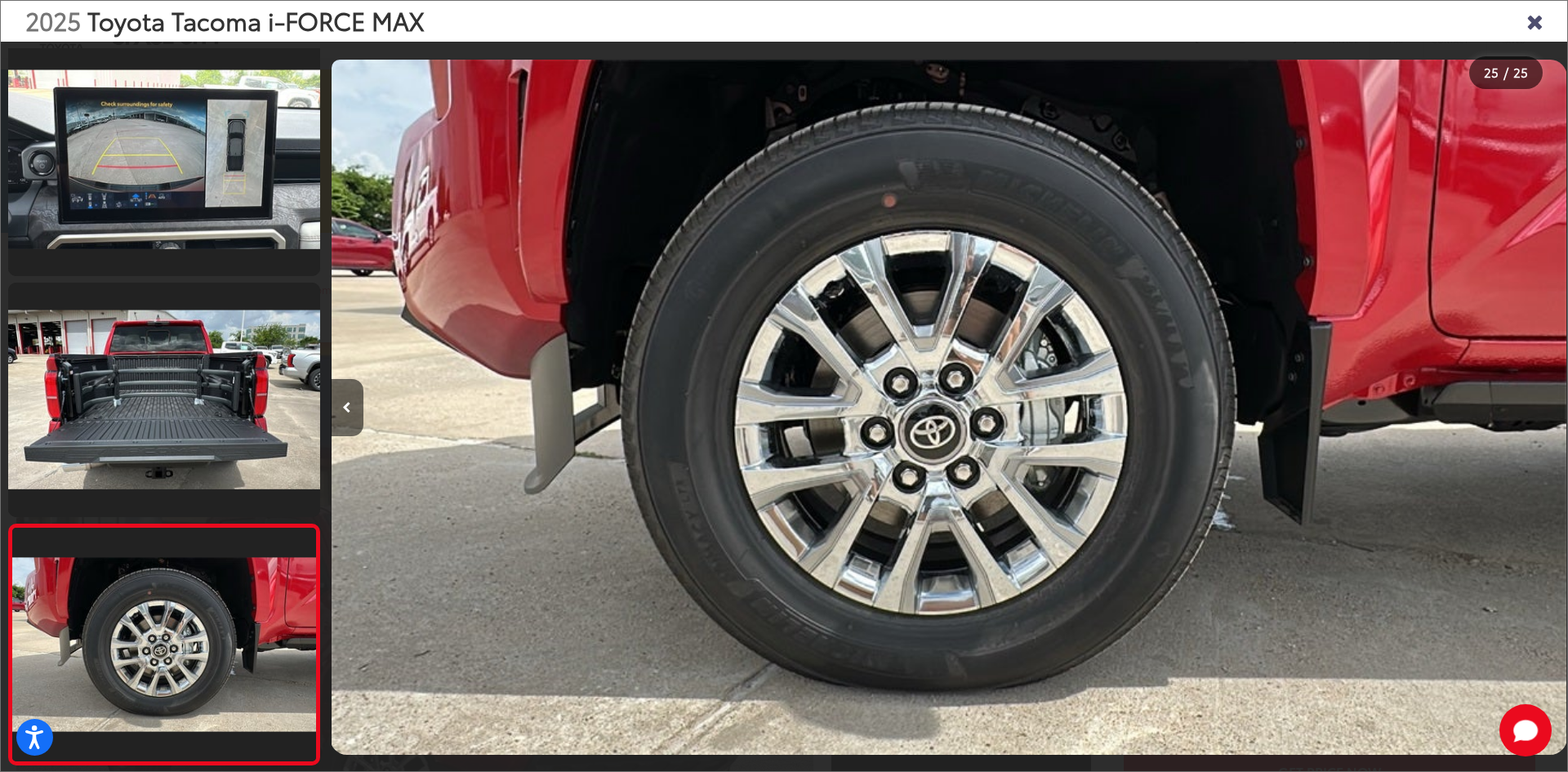
click at [1556, 411] on div at bounding box center [1412, 407] width 310 height 731
